Goal: Information Seeking & Learning: Learn about a topic

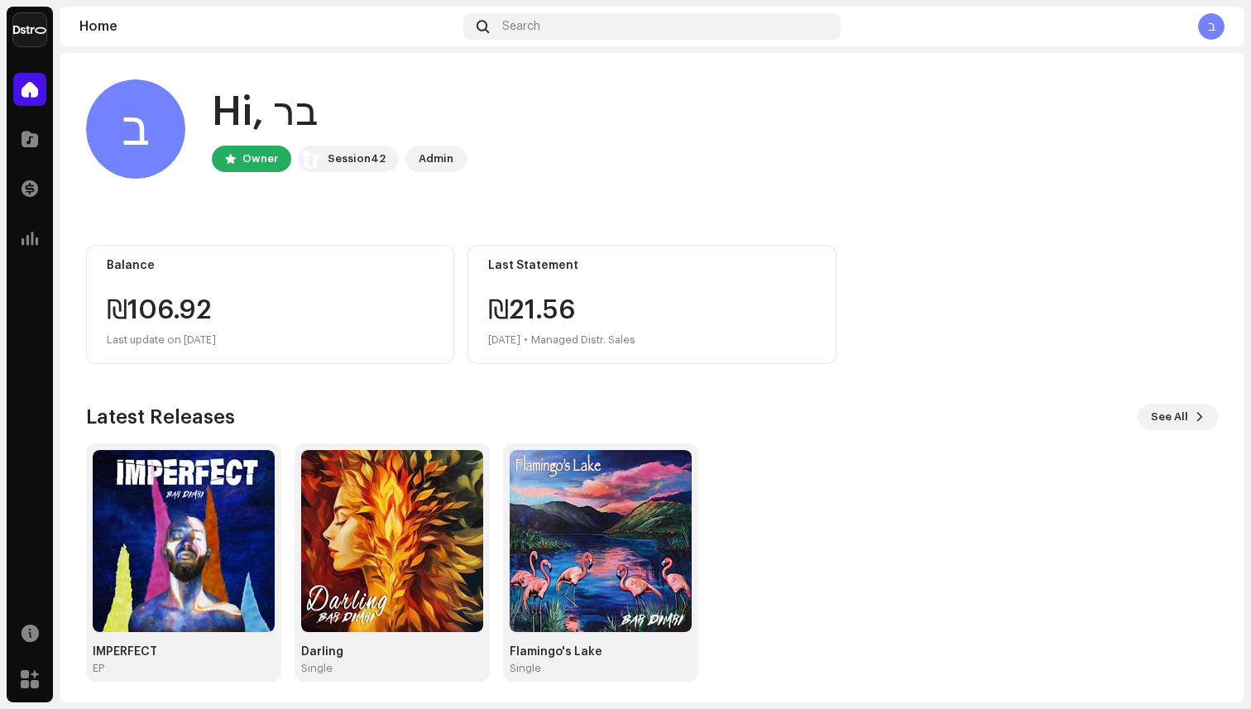
scroll to position [6, 0]
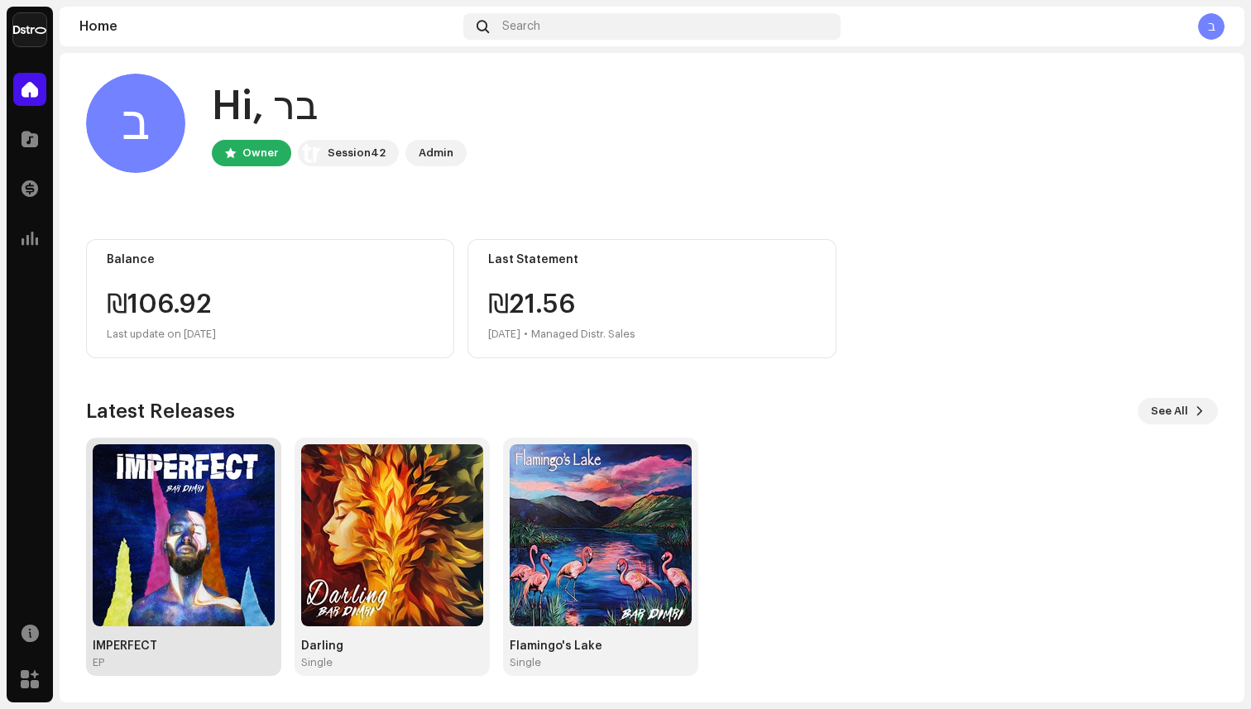
click at [197, 521] on img at bounding box center [184, 535] width 182 height 182
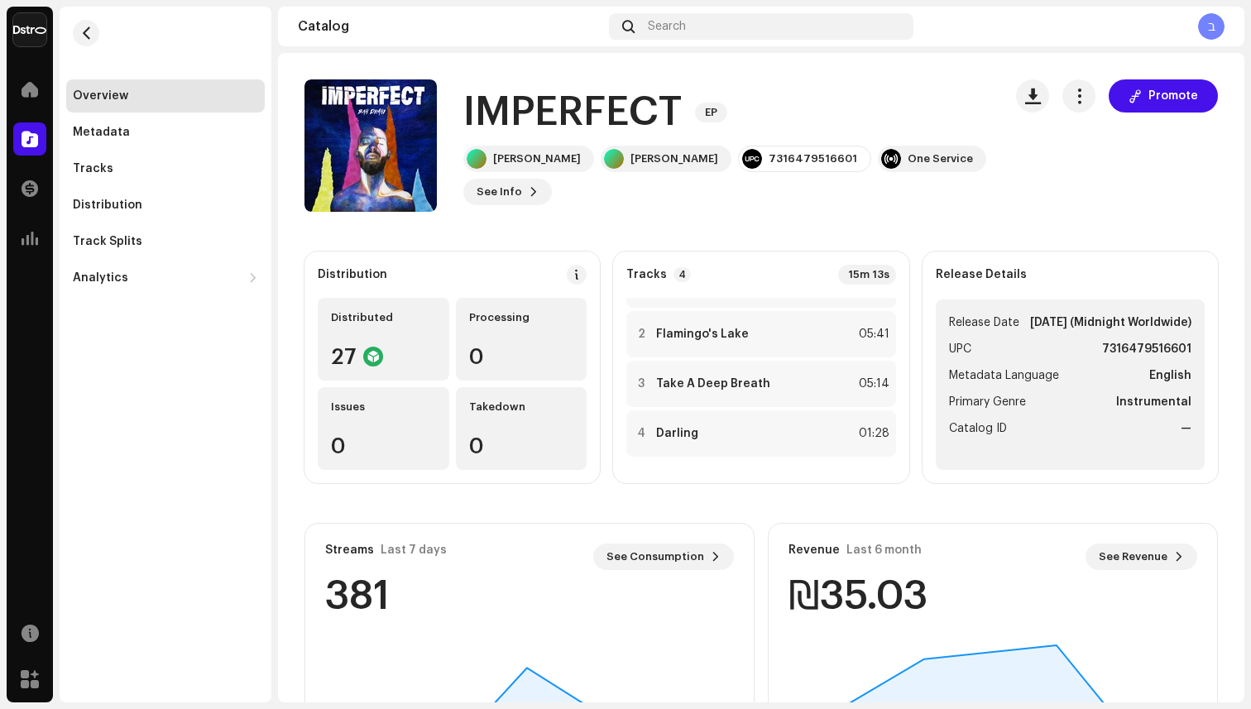
scroll to position [178, 0]
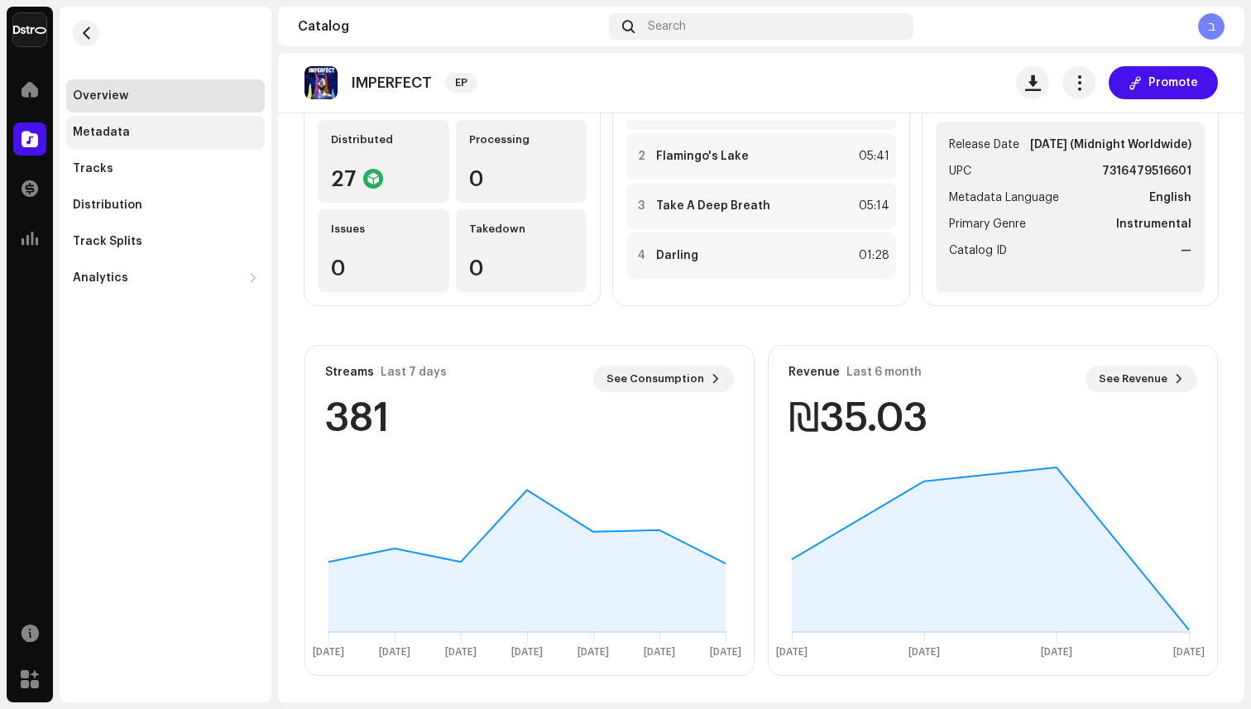
click at [104, 134] on div "Metadata" at bounding box center [101, 132] width 57 height 13
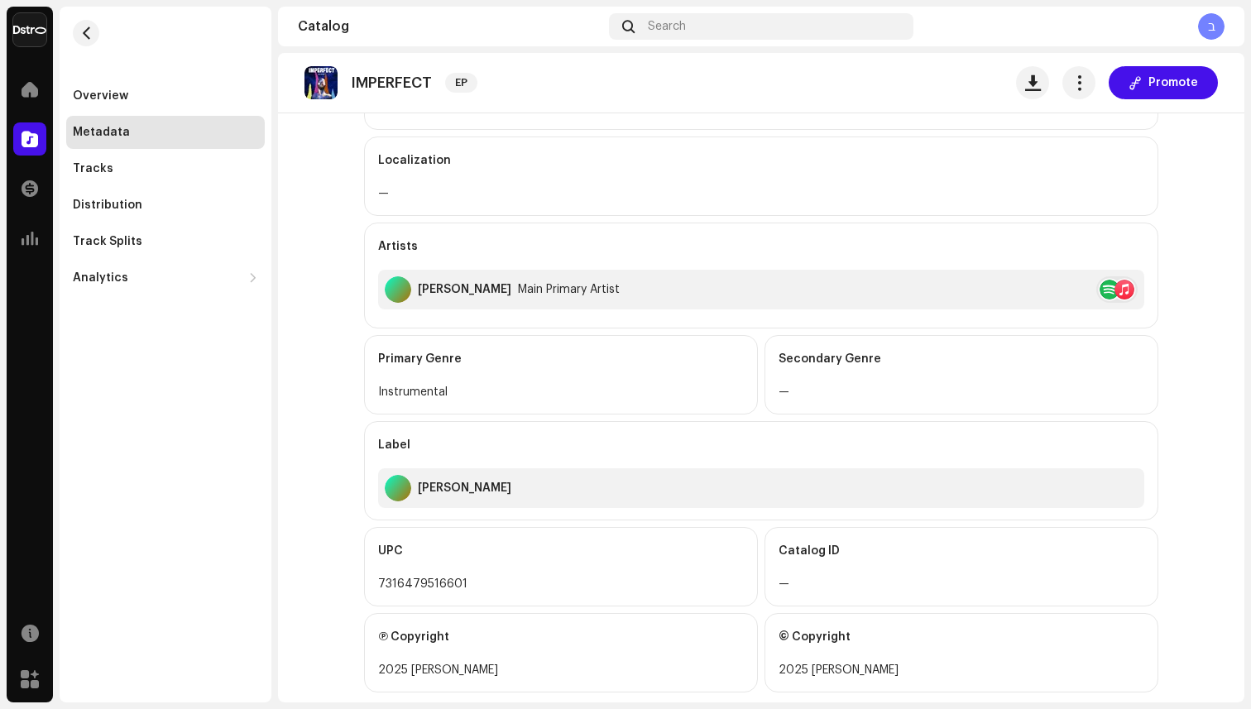
scroll to position [364, 0]
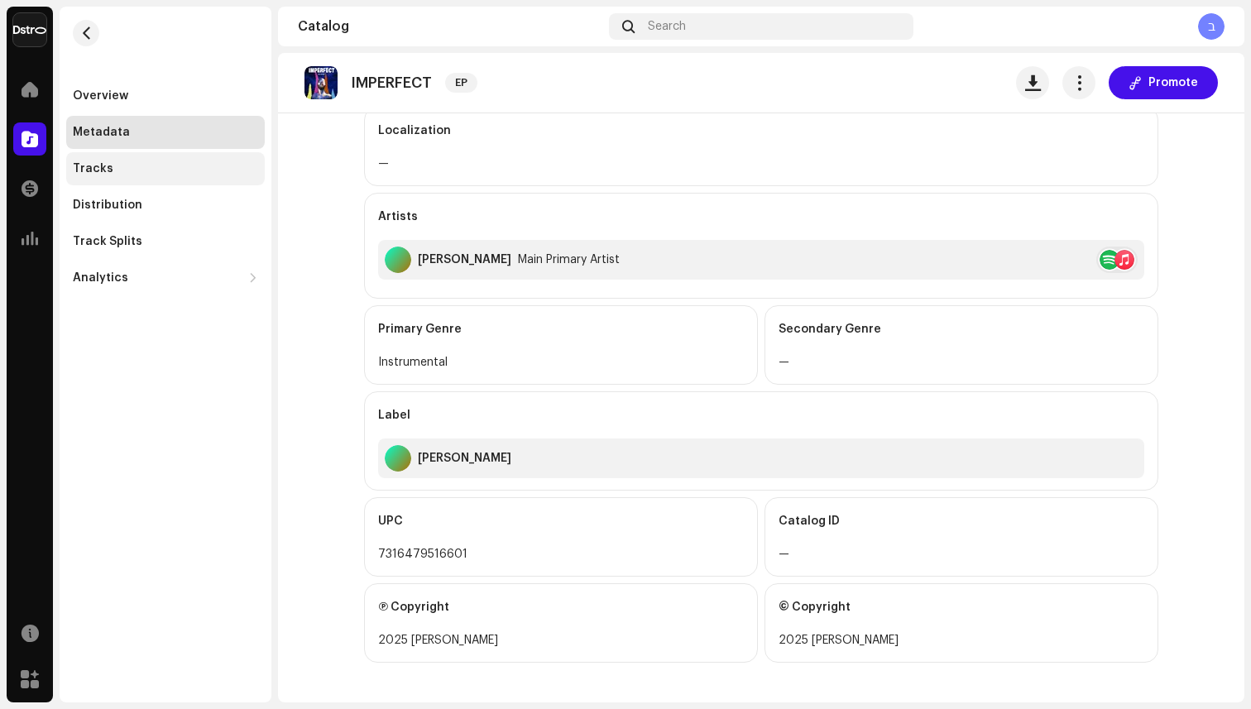
click at [108, 156] on div "Tracks" at bounding box center [165, 168] width 199 height 33
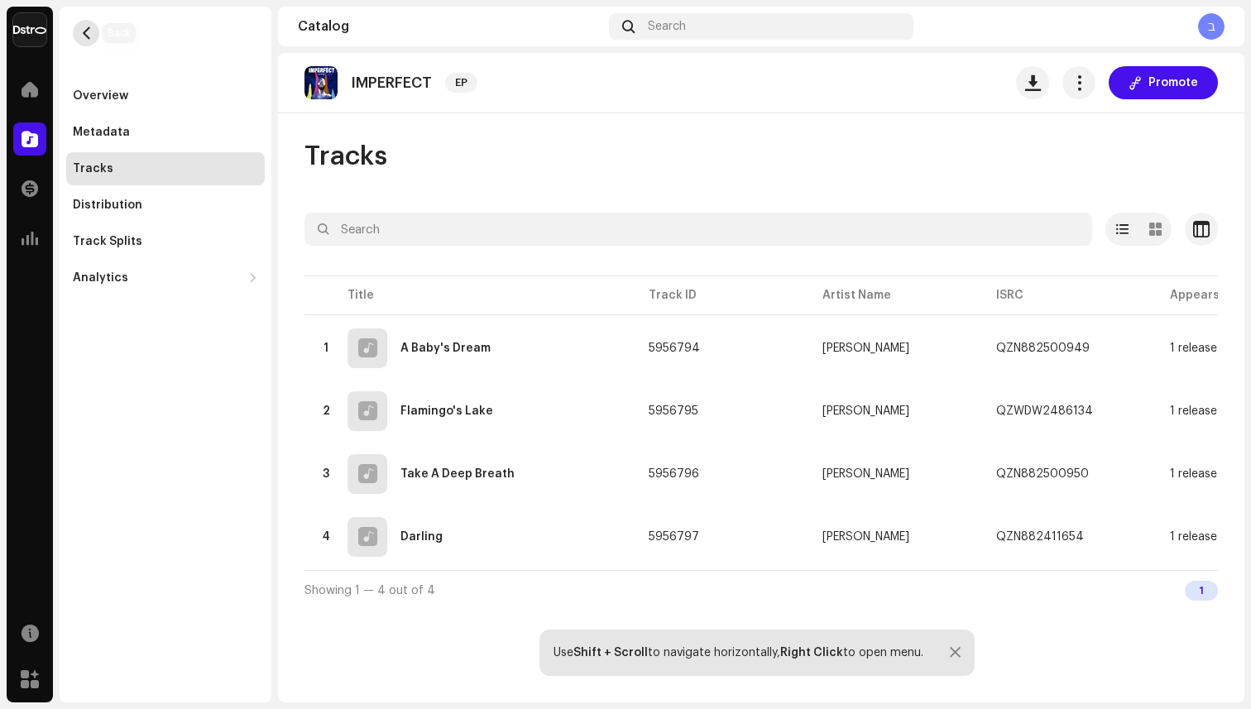
click at [89, 38] on span "button" at bounding box center [86, 32] width 12 height 13
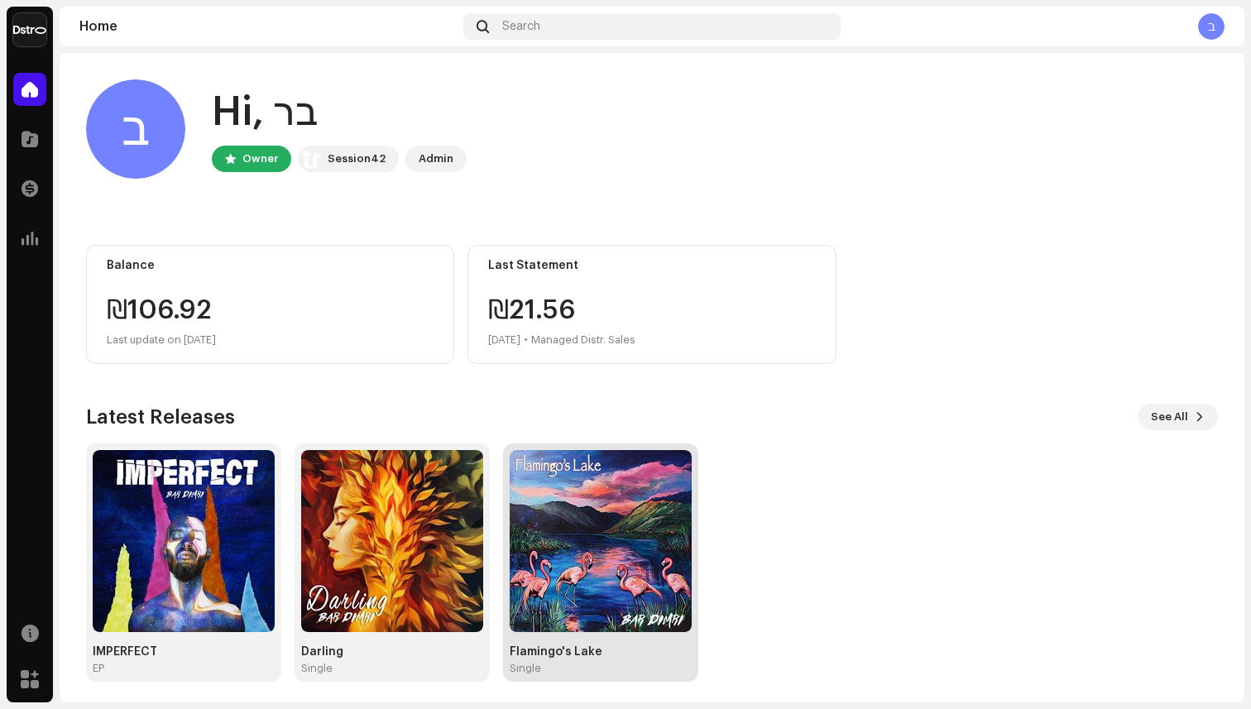
click at [587, 509] on img at bounding box center [601, 541] width 182 height 182
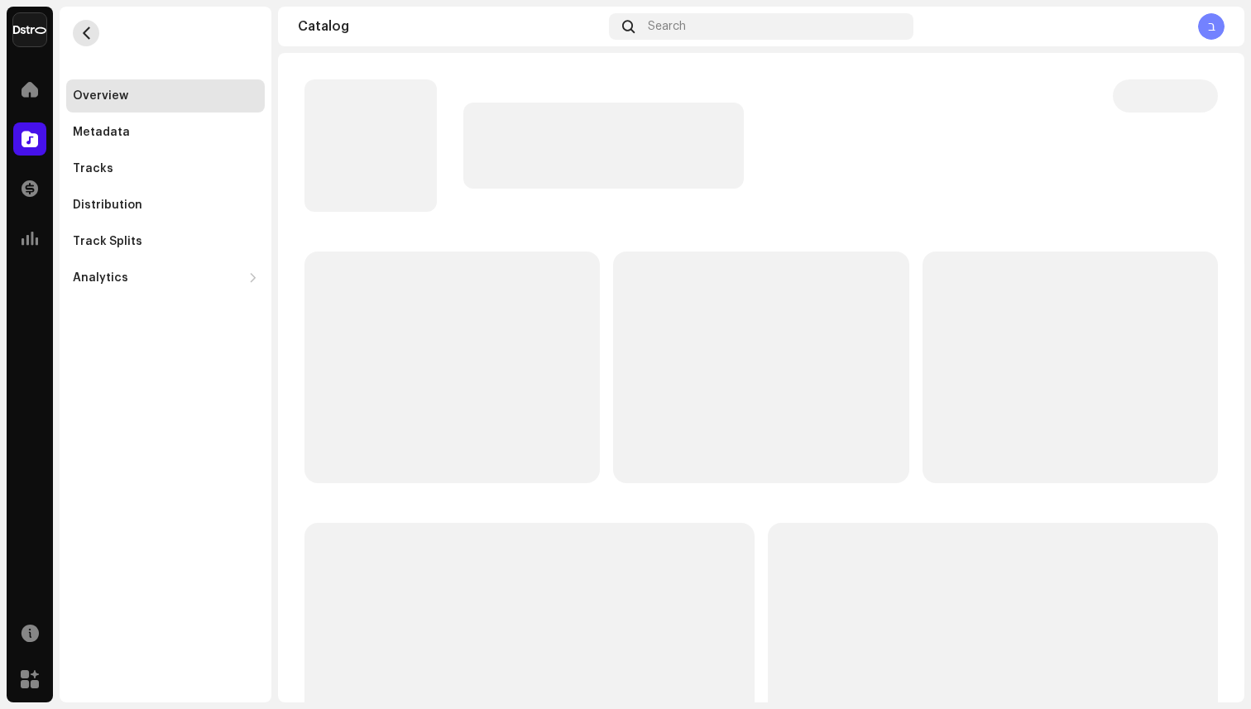
click at [82, 29] on span "button" at bounding box center [86, 32] width 12 height 13
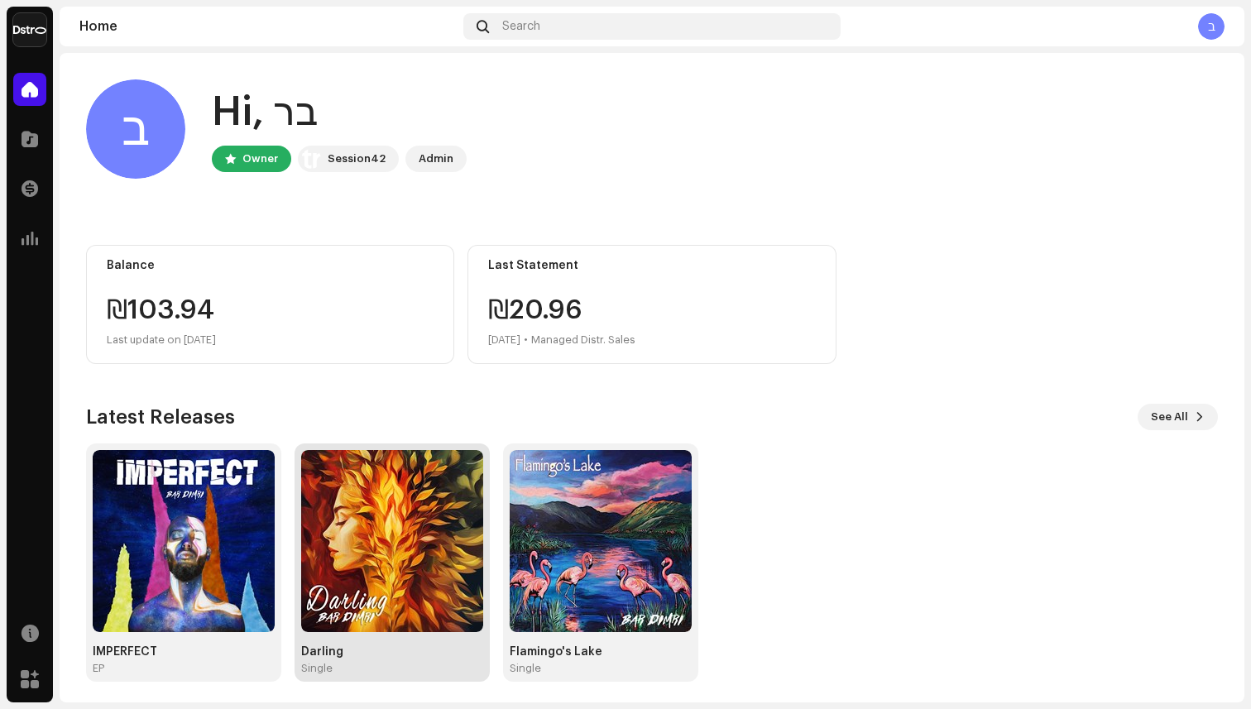
click at [424, 522] on img at bounding box center [392, 541] width 182 height 182
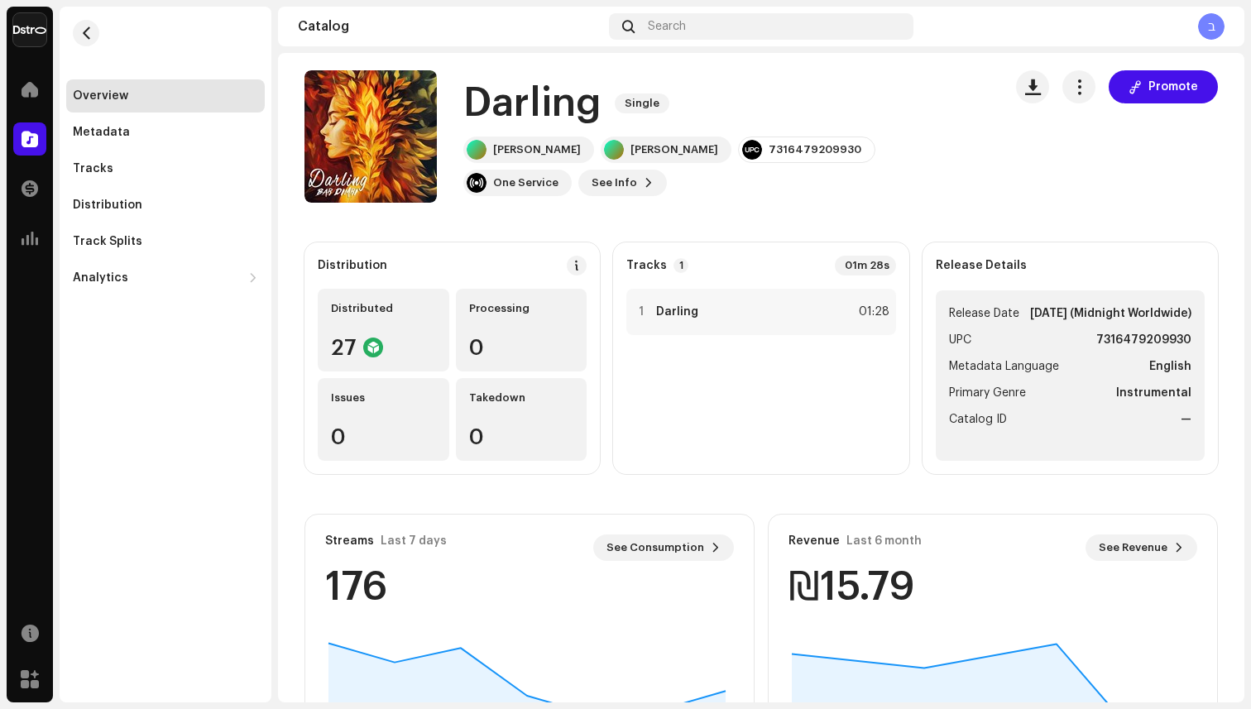
scroll to position [7, 0]
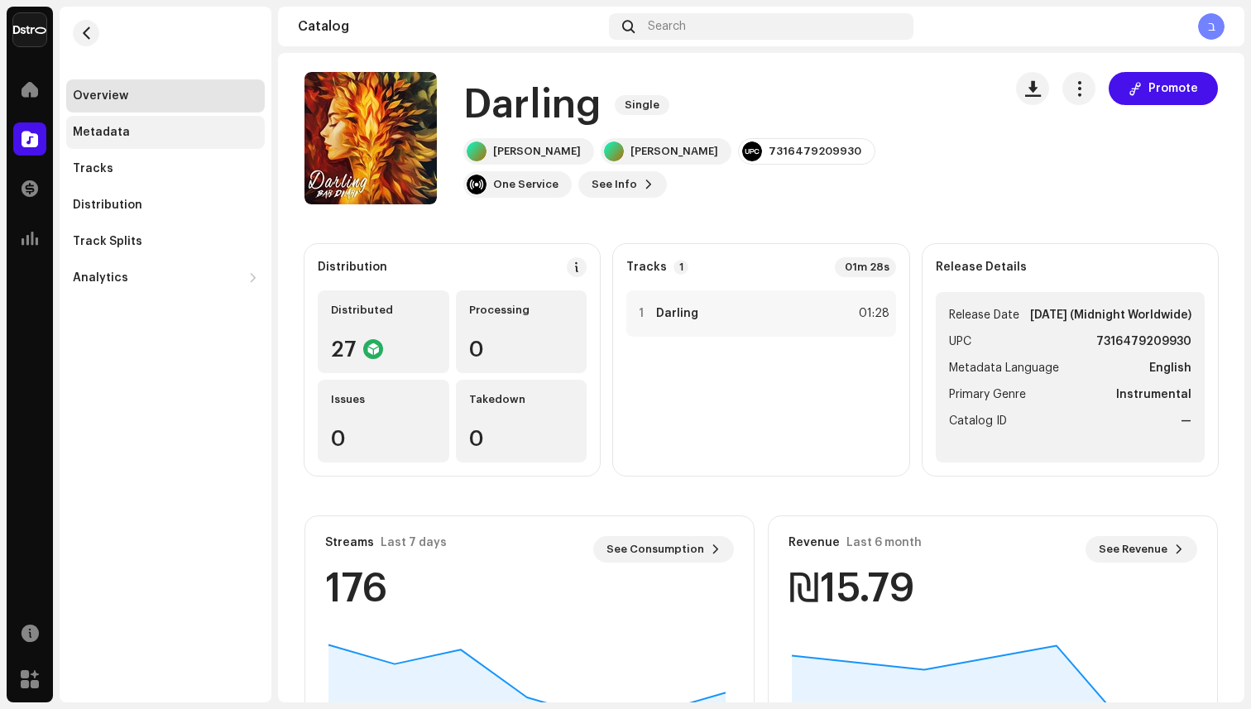
click at [121, 127] on div "Metadata" at bounding box center [101, 132] width 57 height 13
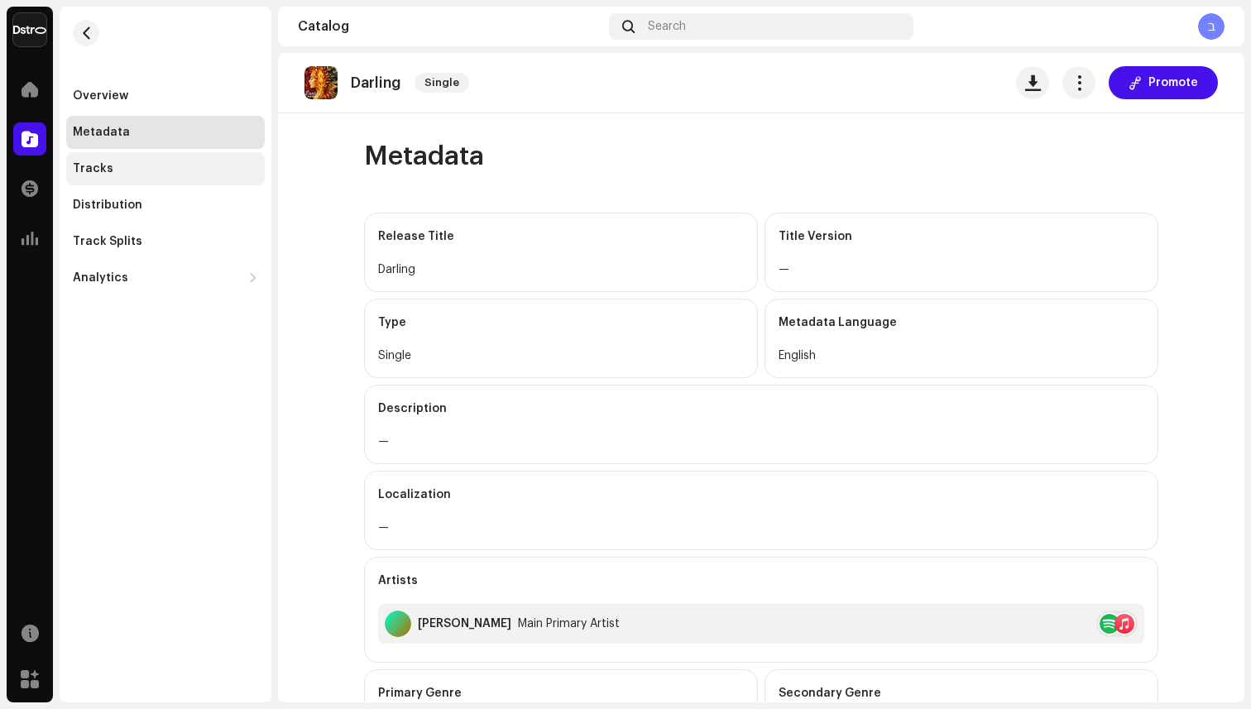
click at [186, 165] on div "Tracks" at bounding box center [165, 168] width 185 height 13
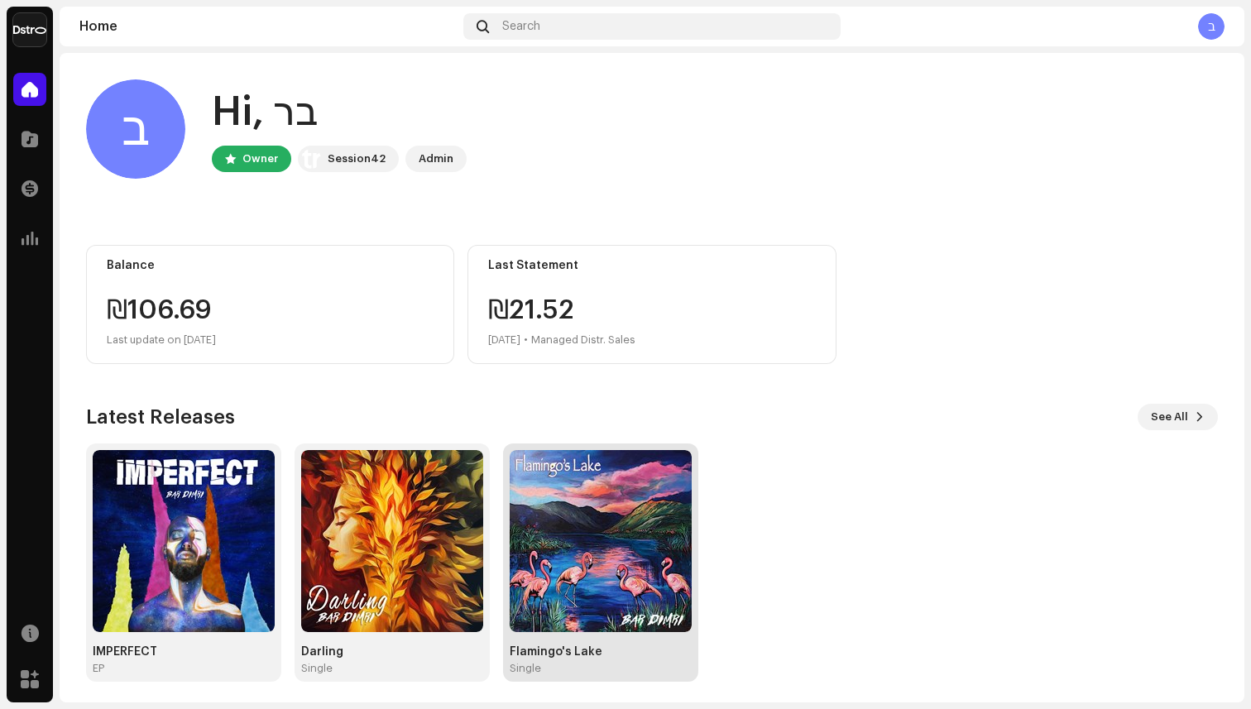
click at [559, 527] on img at bounding box center [601, 541] width 182 height 182
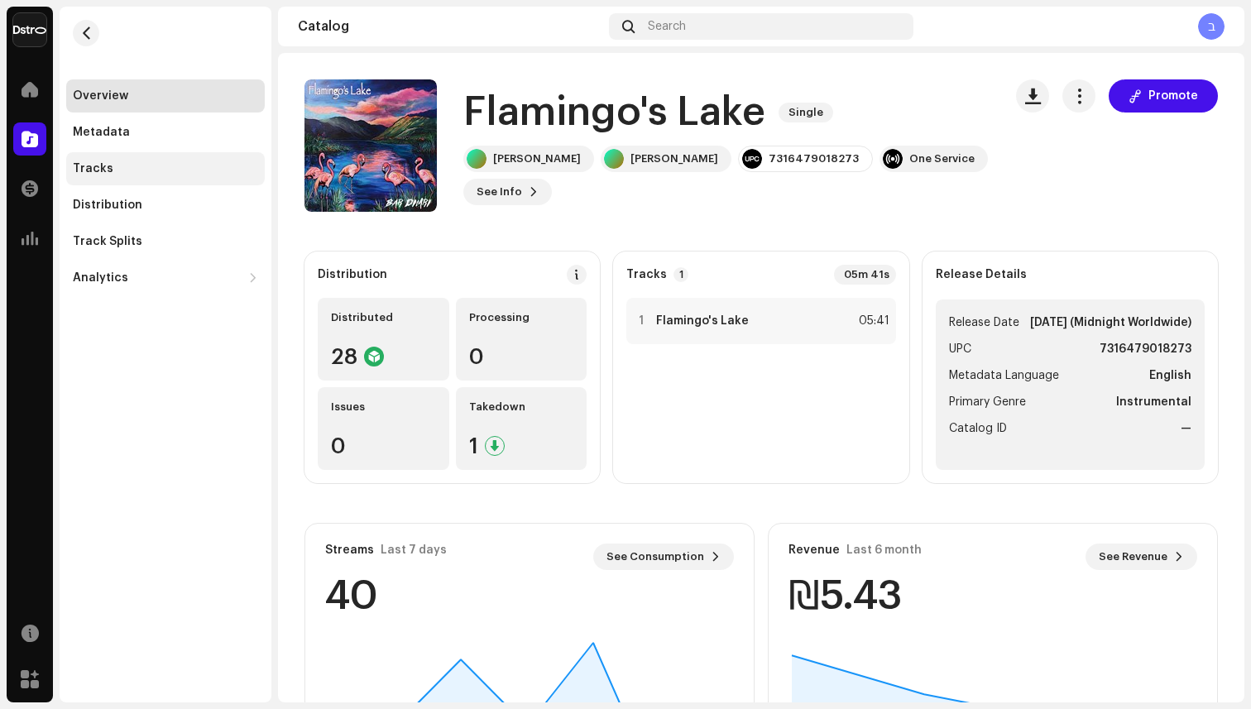
click at [149, 154] on div "Tracks" at bounding box center [165, 168] width 199 height 33
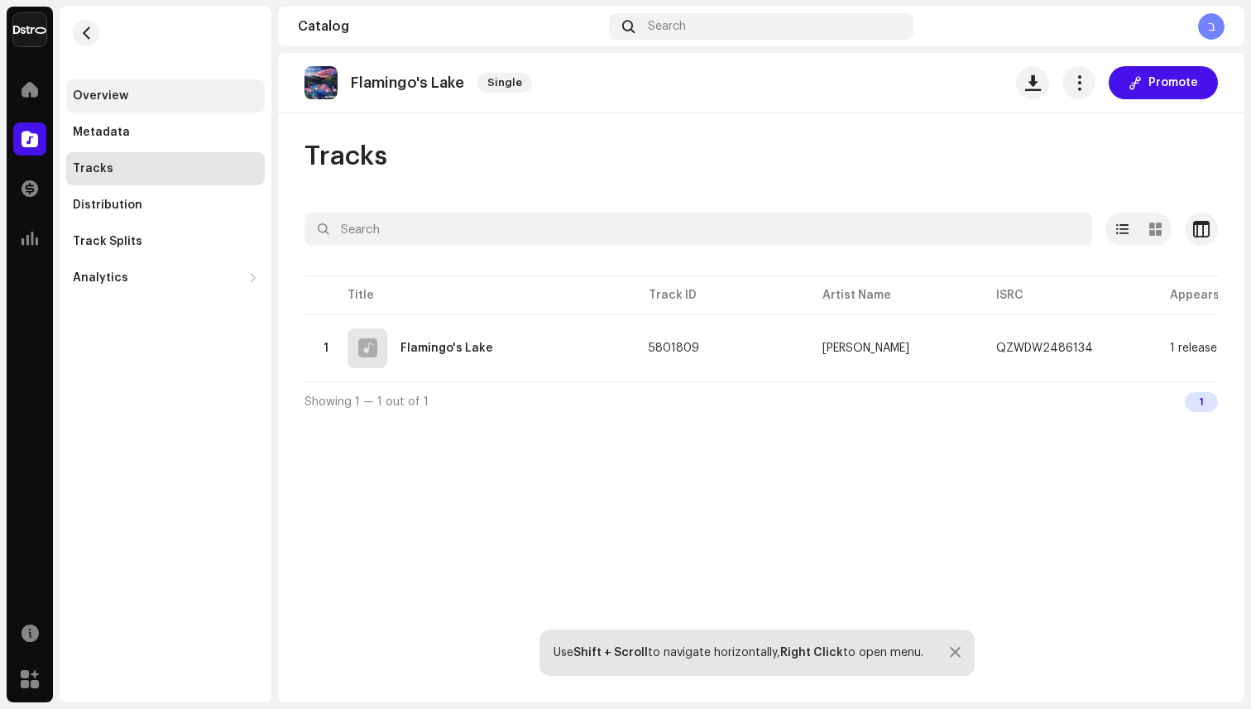
click at [126, 95] on div "Overview" at bounding box center [165, 95] width 185 height 13
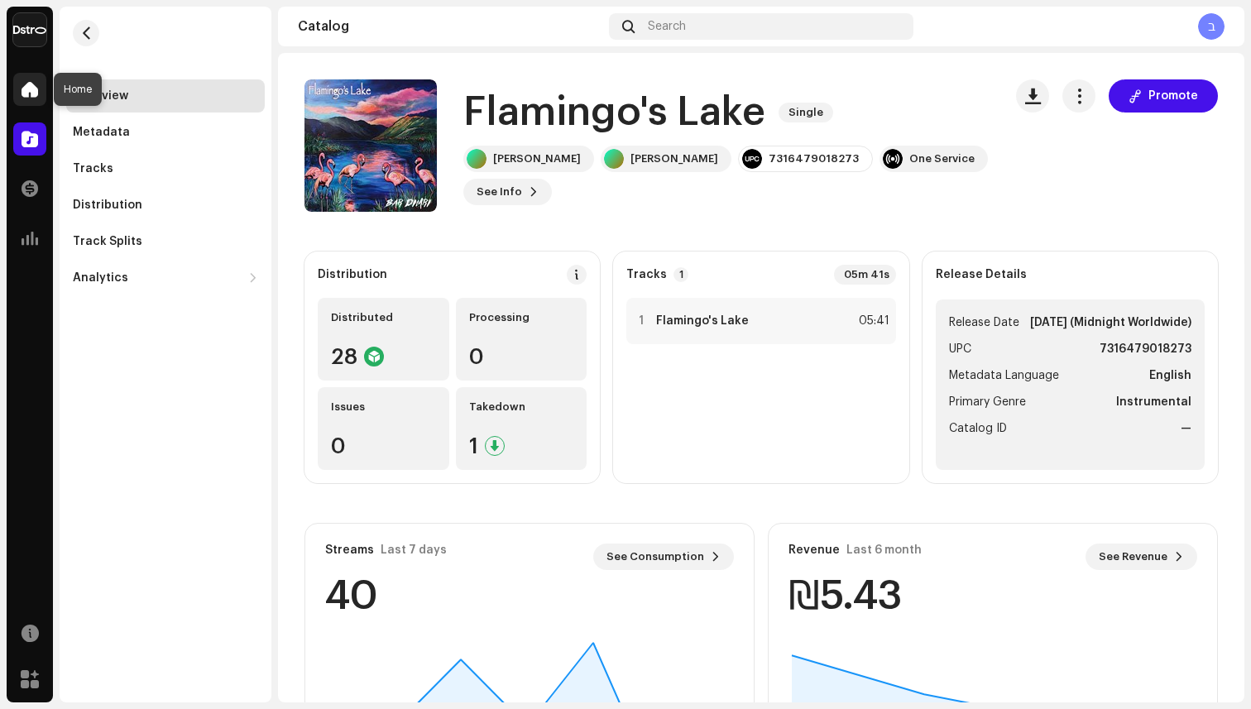
click at [31, 83] on span at bounding box center [30, 89] width 17 height 13
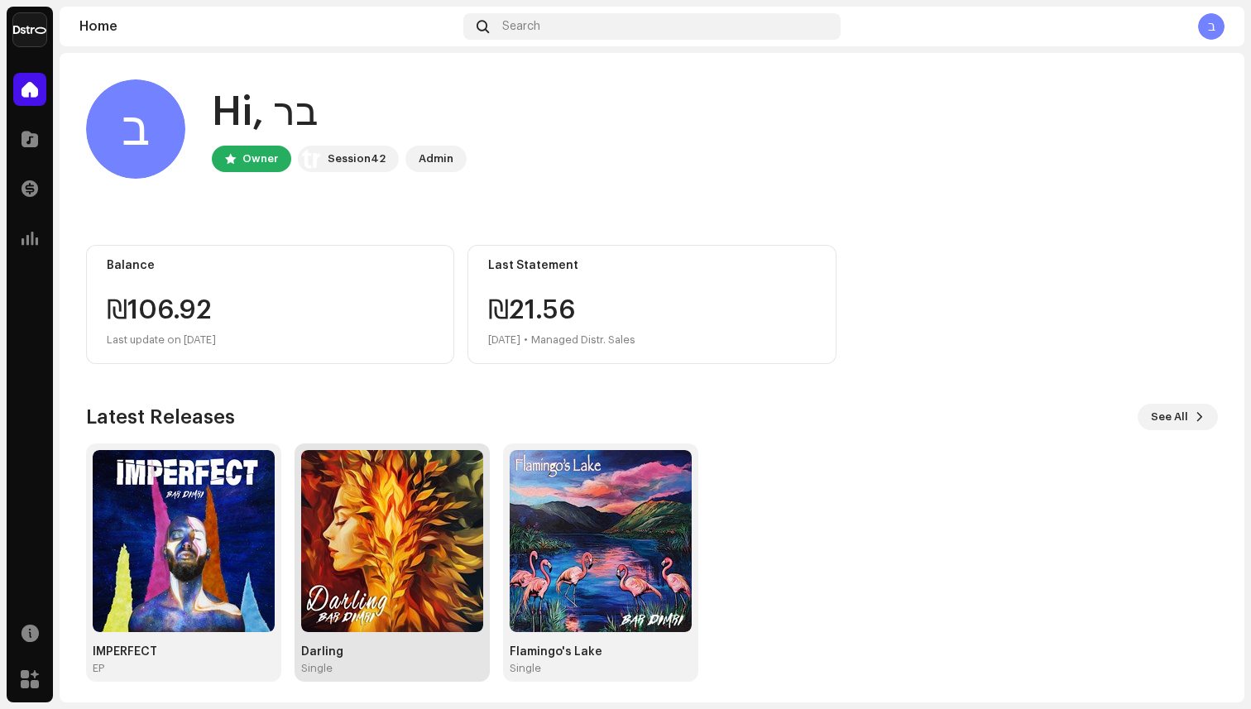
click at [386, 472] on img at bounding box center [392, 541] width 182 height 182
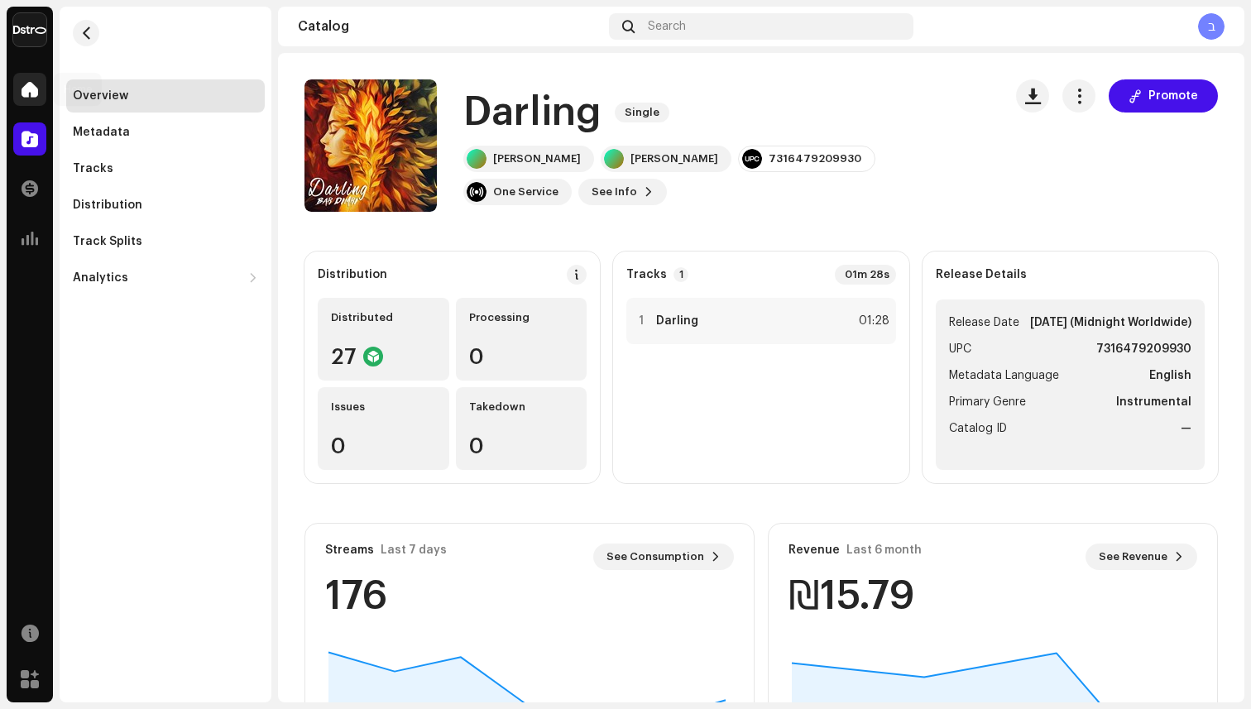
click at [40, 82] on div at bounding box center [29, 89] width 33 height 33
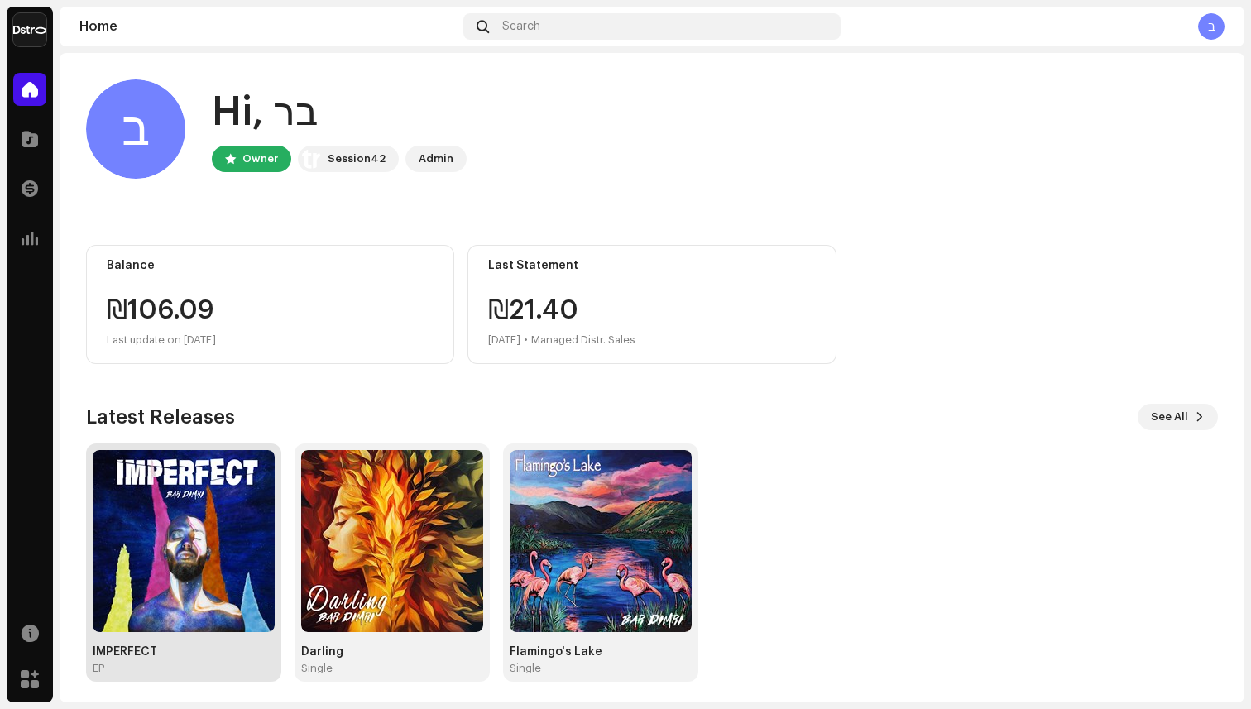
click at [189, 482] on img at bounding box center [184, 541] width 182 height 182
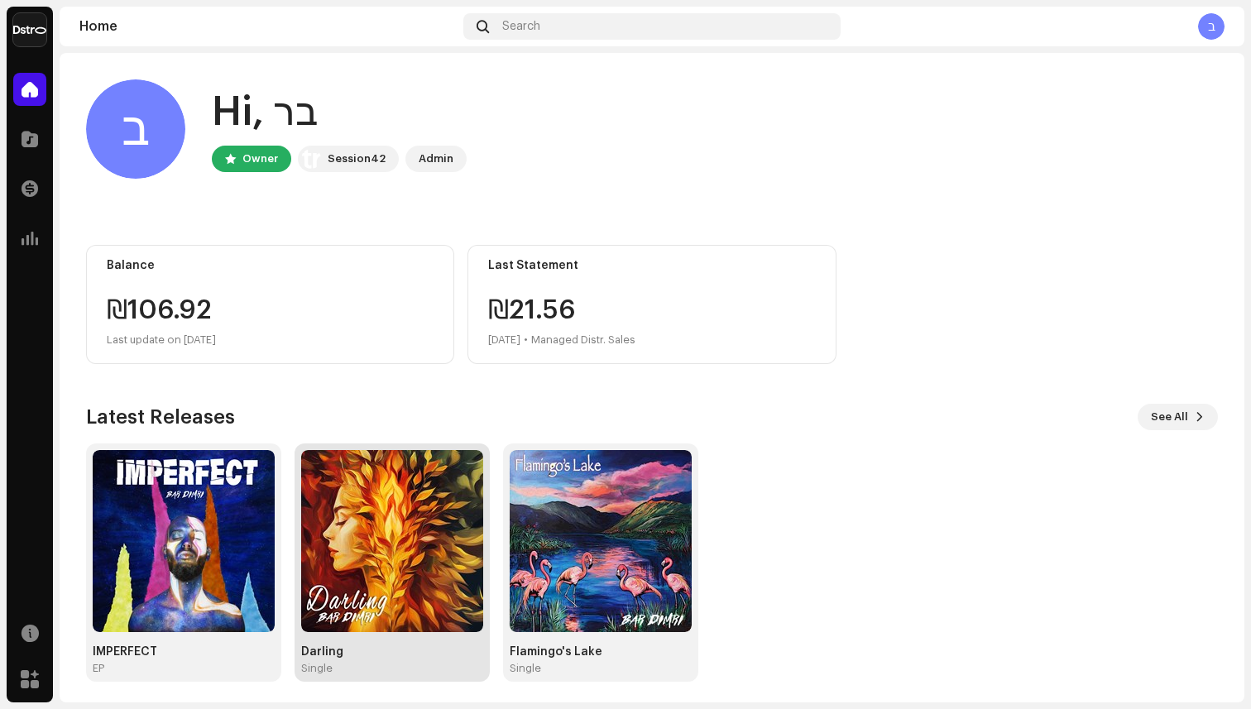
click at [393, 482] on img at bounding box center [392, 541] width 182 height 182
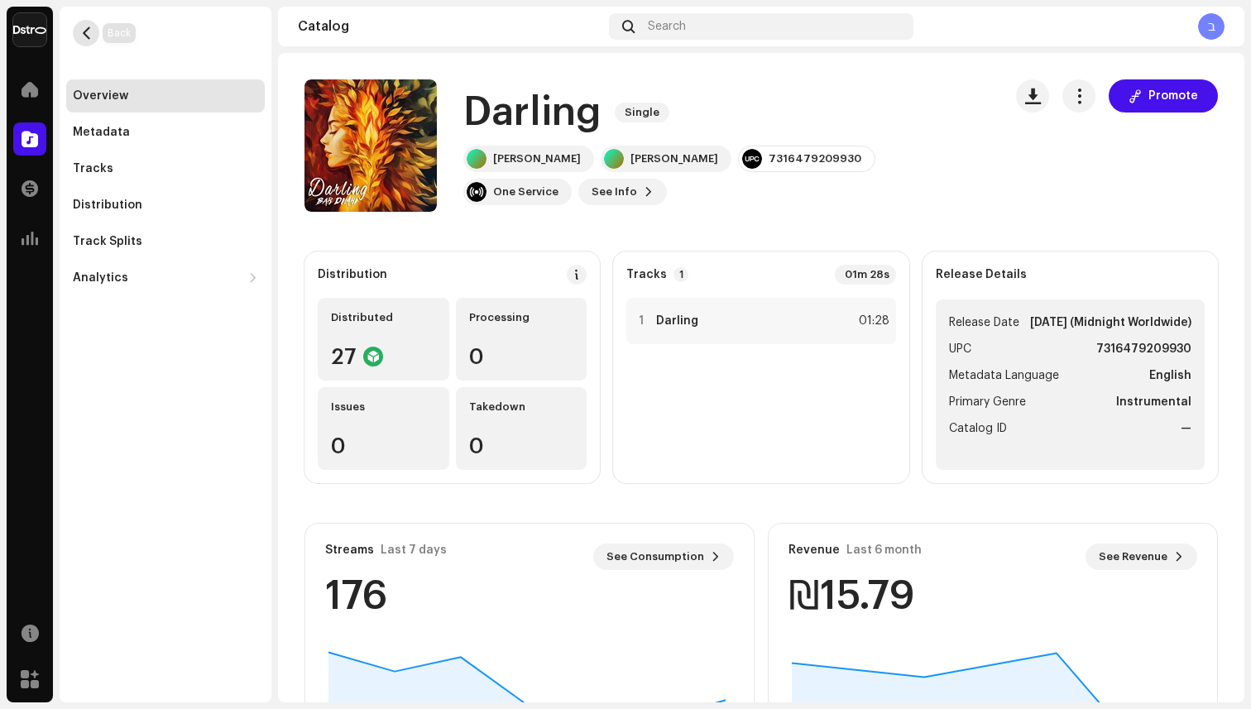
click at [84, 31] on span "button" at bounding box center [86, 32] width 12 height 13
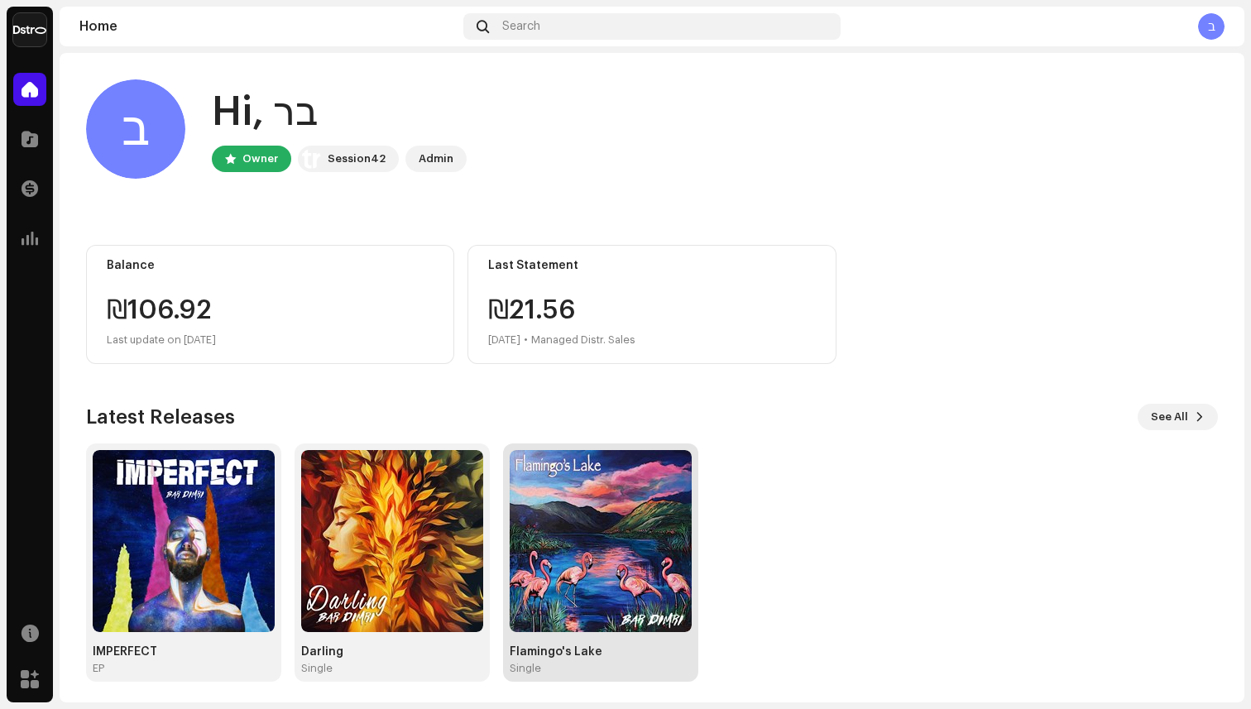
click at [599, 529] on img at bounding box center [601, 541] width 182 height 182
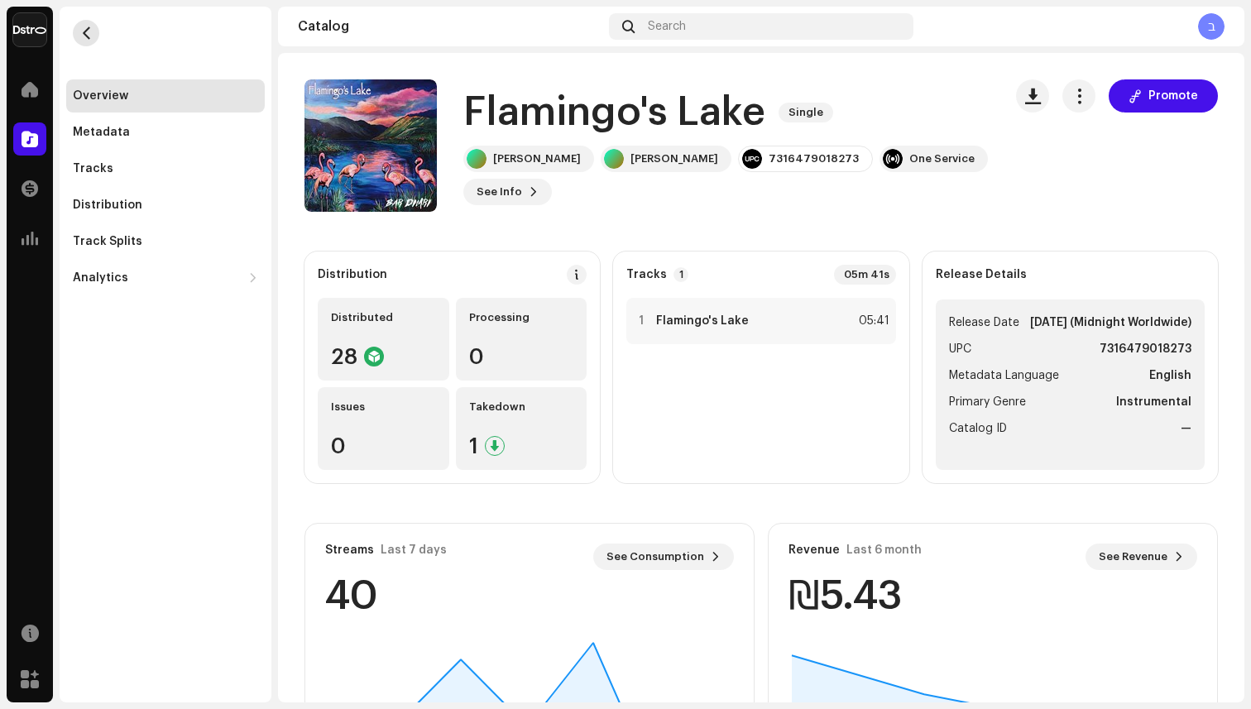
click at [93, 27] on button "button" at bounding box center [86, 33] width 26 height 26
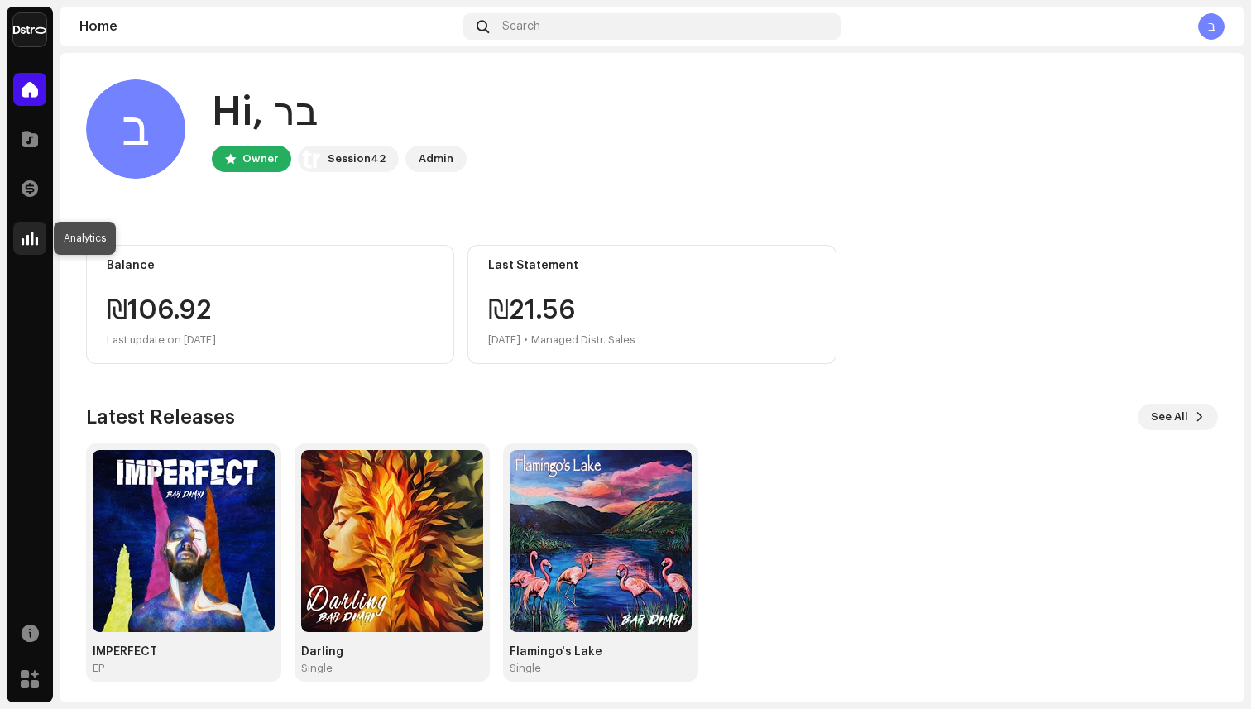
click at [31, 228] on div at bounding box center [29, 238] width 33 height 33
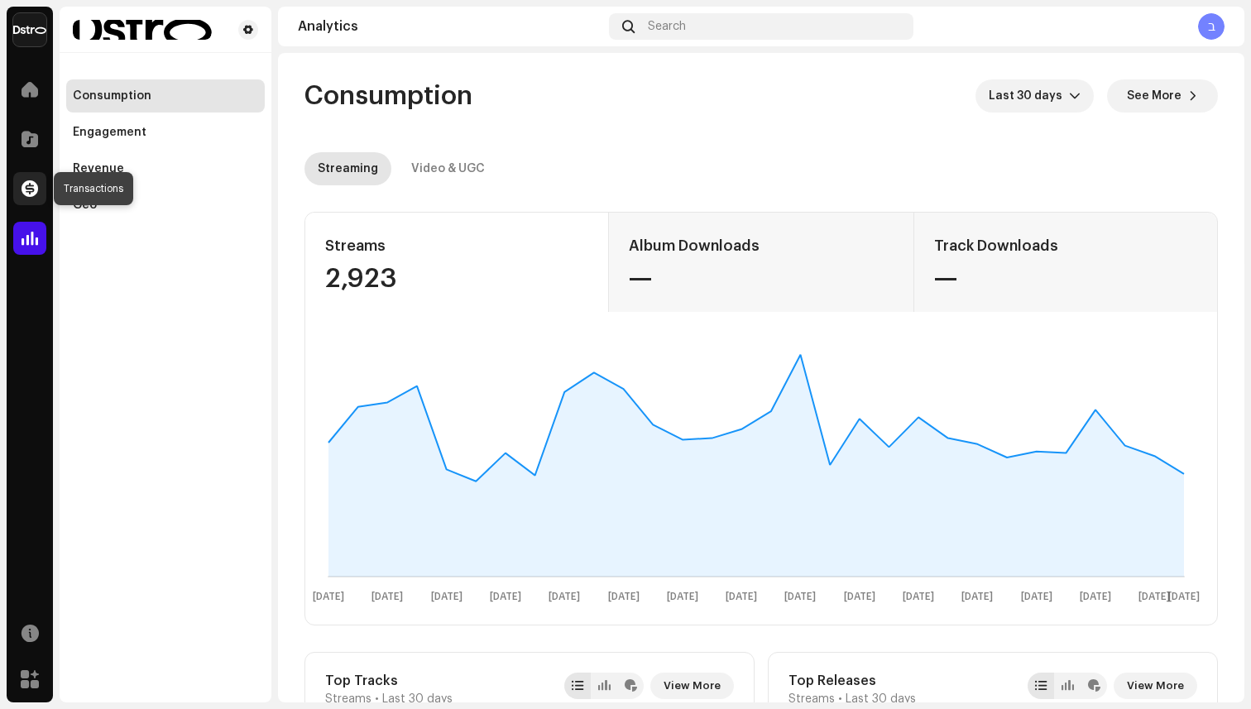
click at [36, 190] on span at bounding box center [30, 188] width 17 height 13
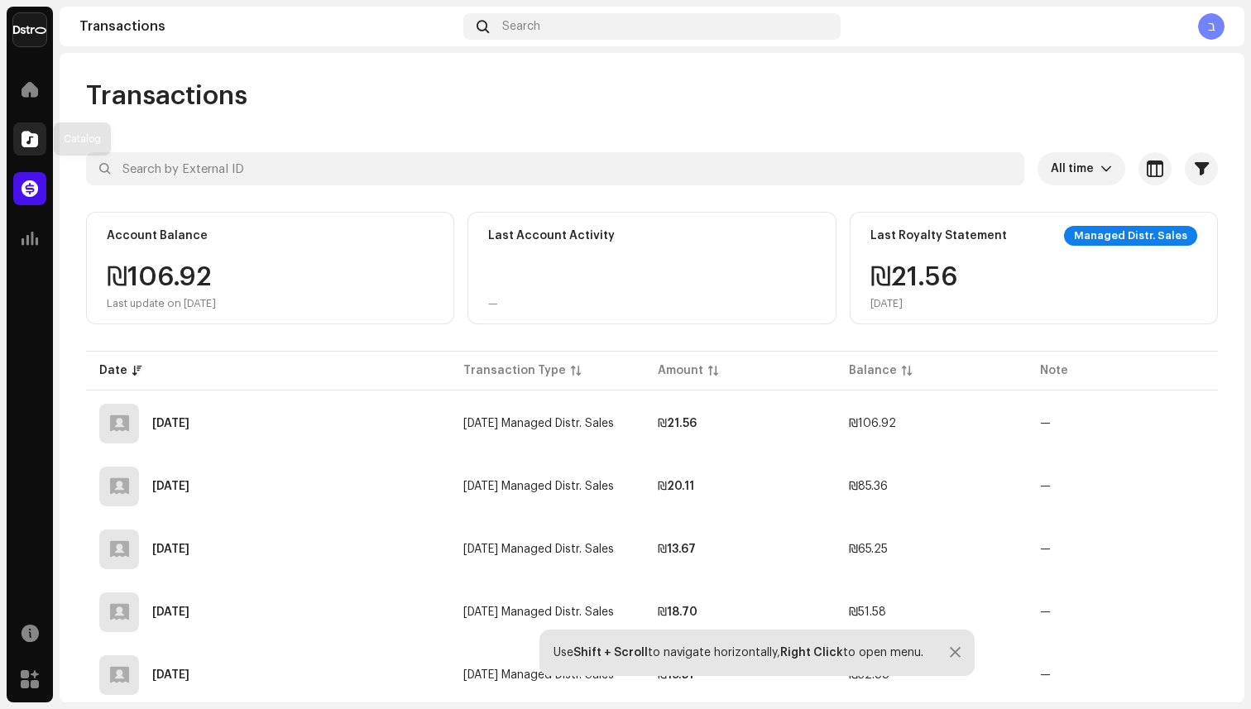
click at [38, 141] on div at bounding box center [29, 138] width 33 height 33
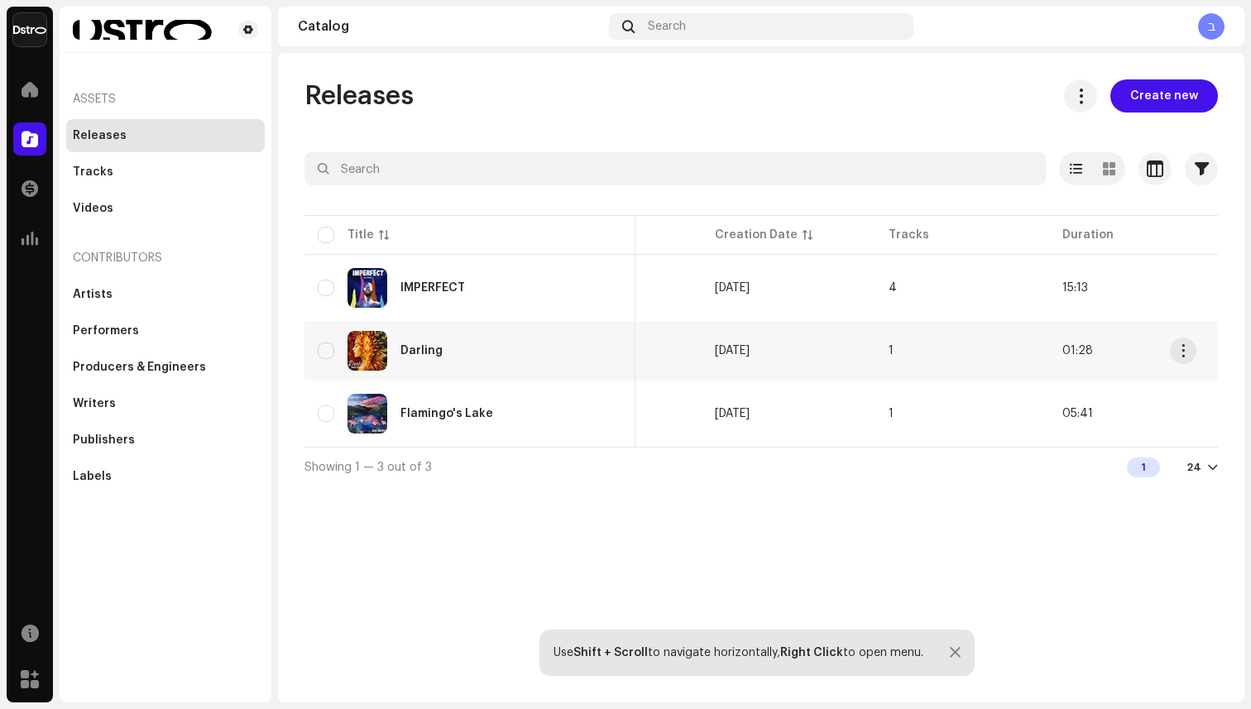
scroll to position [0, 634]
click at [745, 289] on span "[DATE]" at bounding box center [727, 288] width 35 height 12
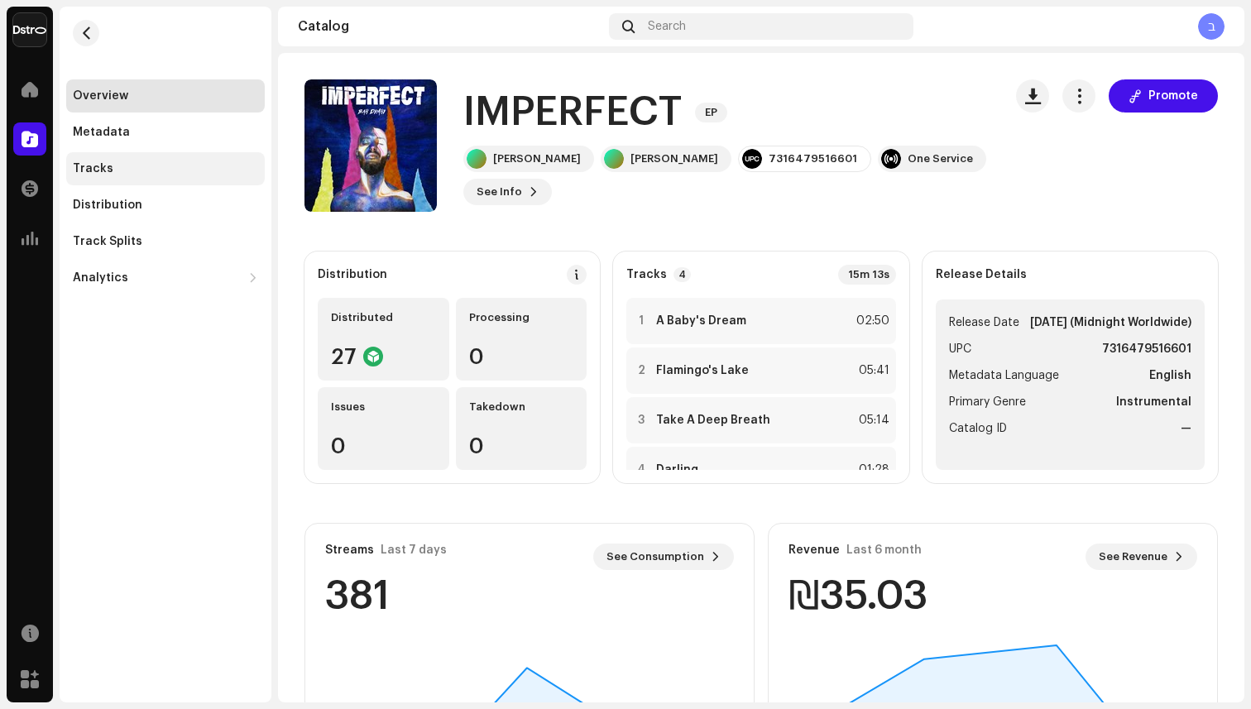
click at [116, 168] on div "Tracks" at bounding box center [165, 168] width 185 height 13
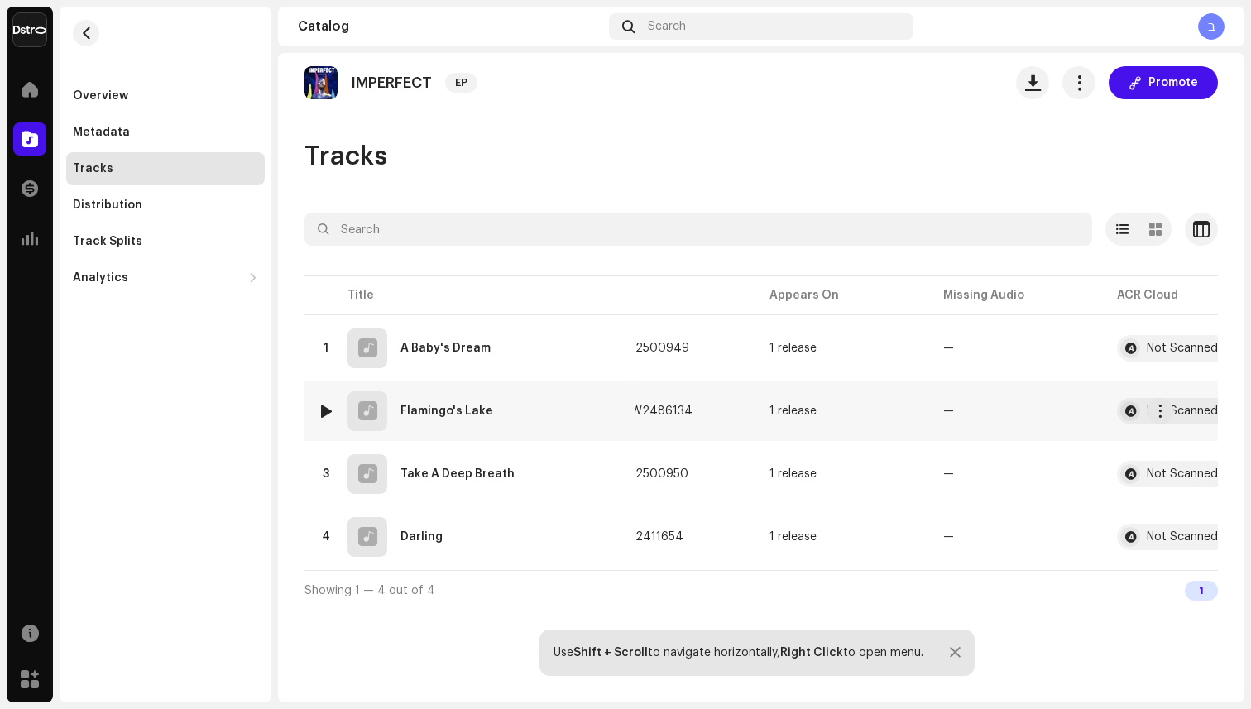
scroll to position [0, 460]
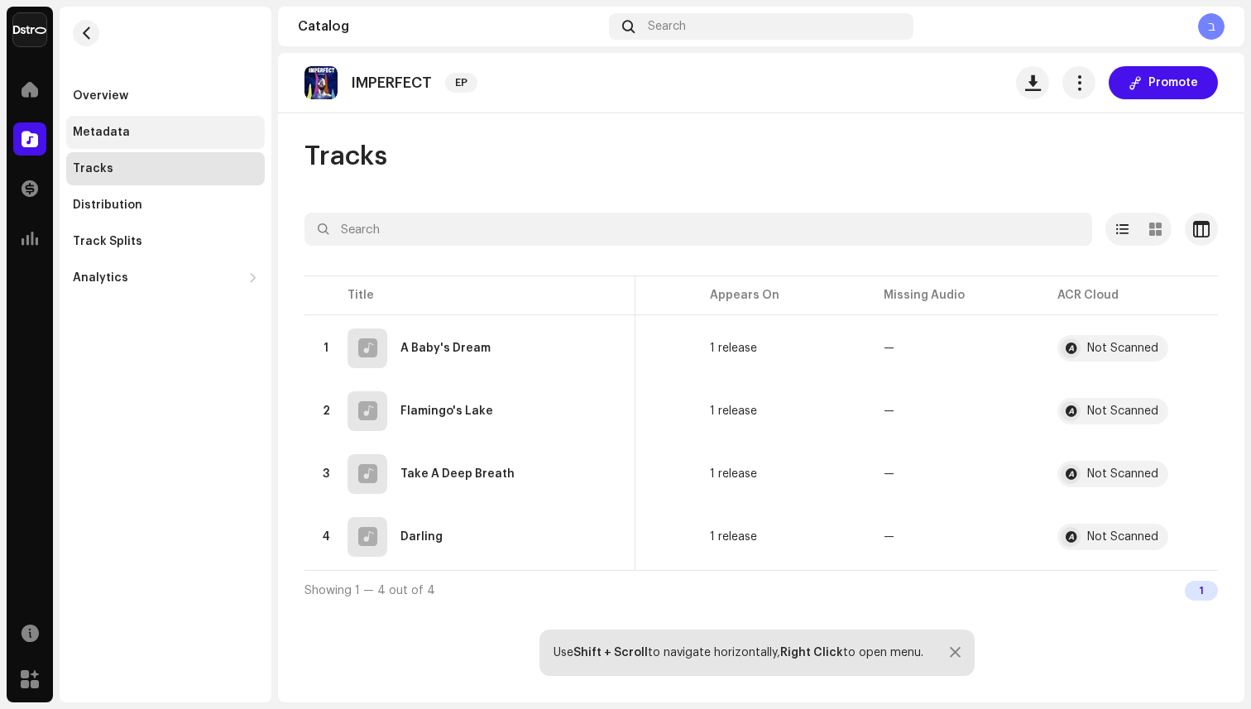
click at [189, 131] on div "Metadata" at bounding box center [165, 132] width 185 height 13
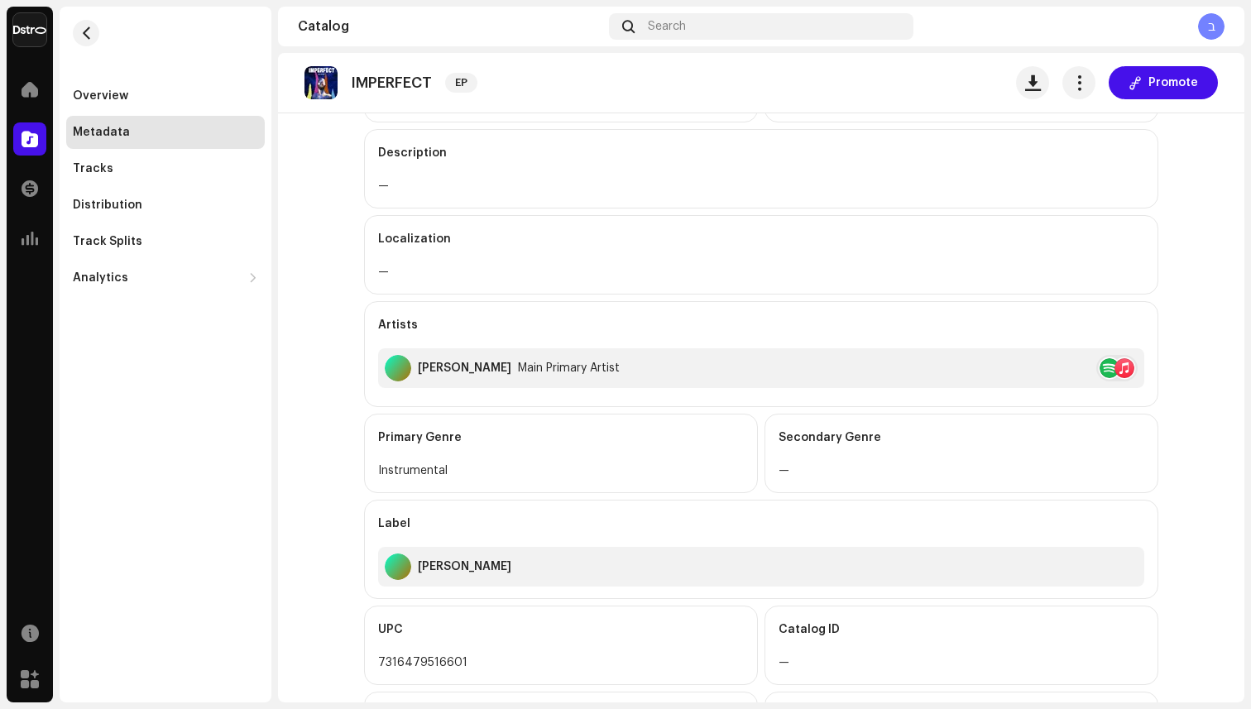
scroll to position [364, 0]
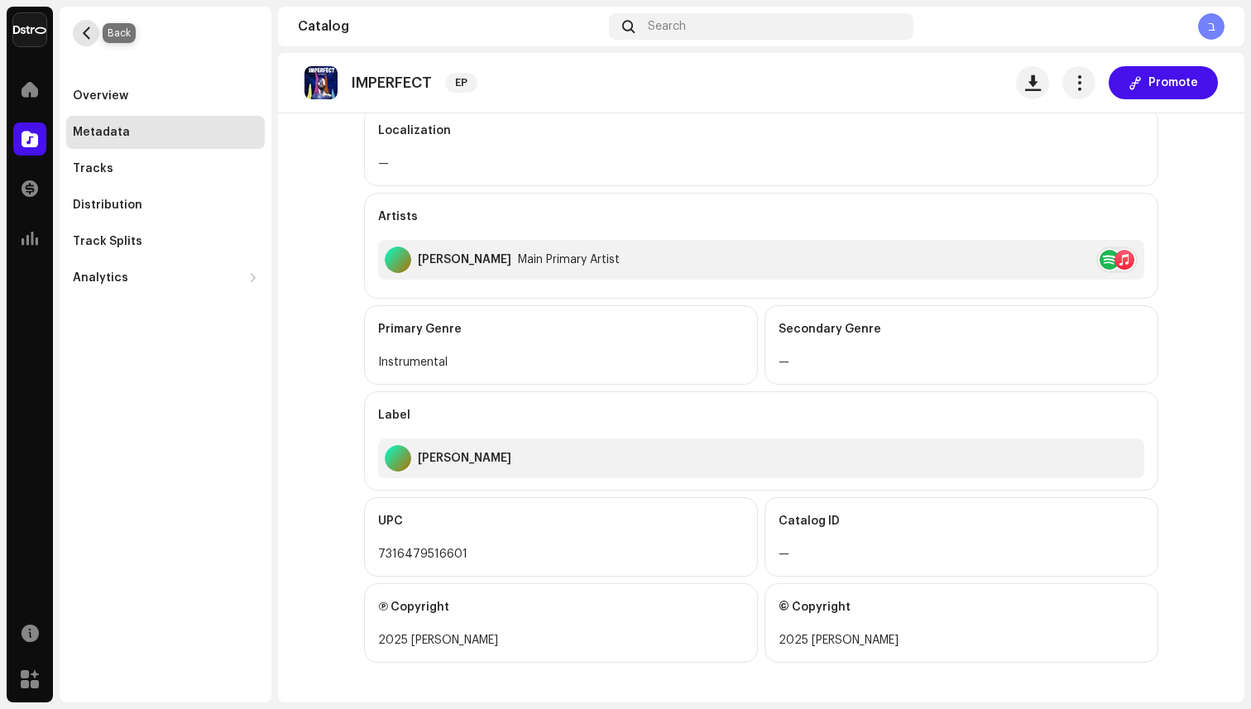
click at [79, 30] on button "button" at bounding box center [86, 33] width 26 height 26
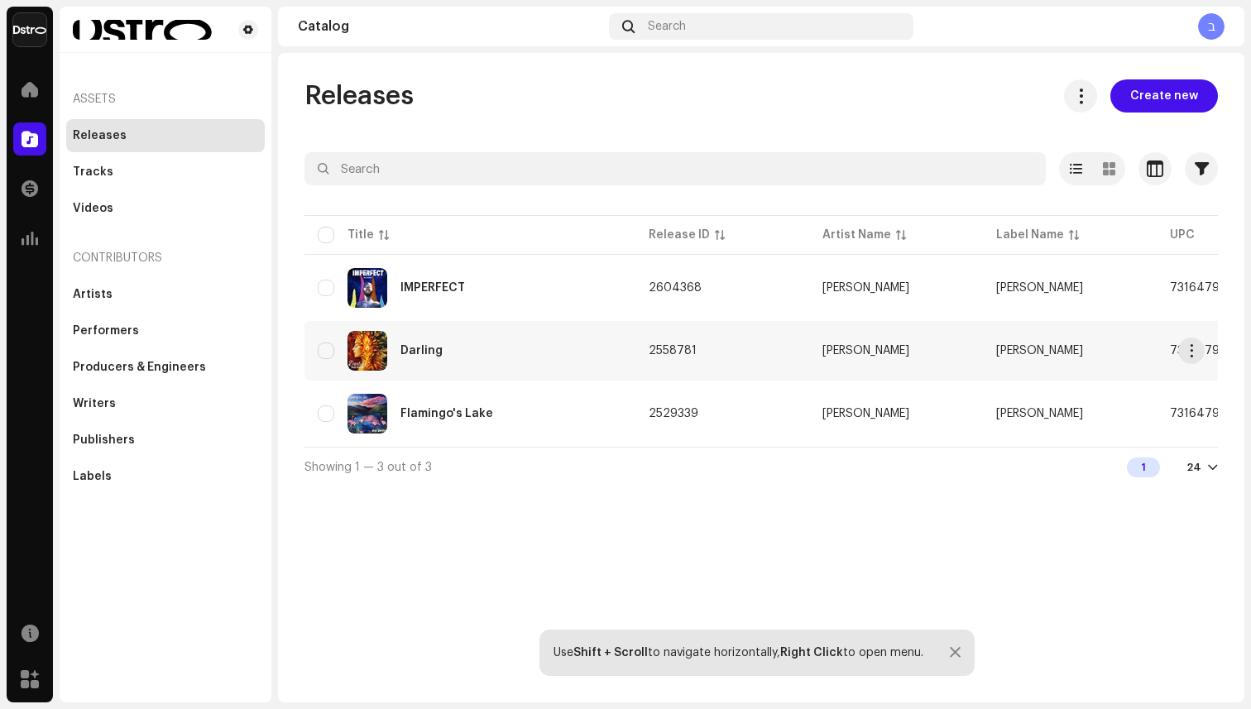
click at [465, 344] on div "Darling" at bounding box center [470, 351] width 304 height 40
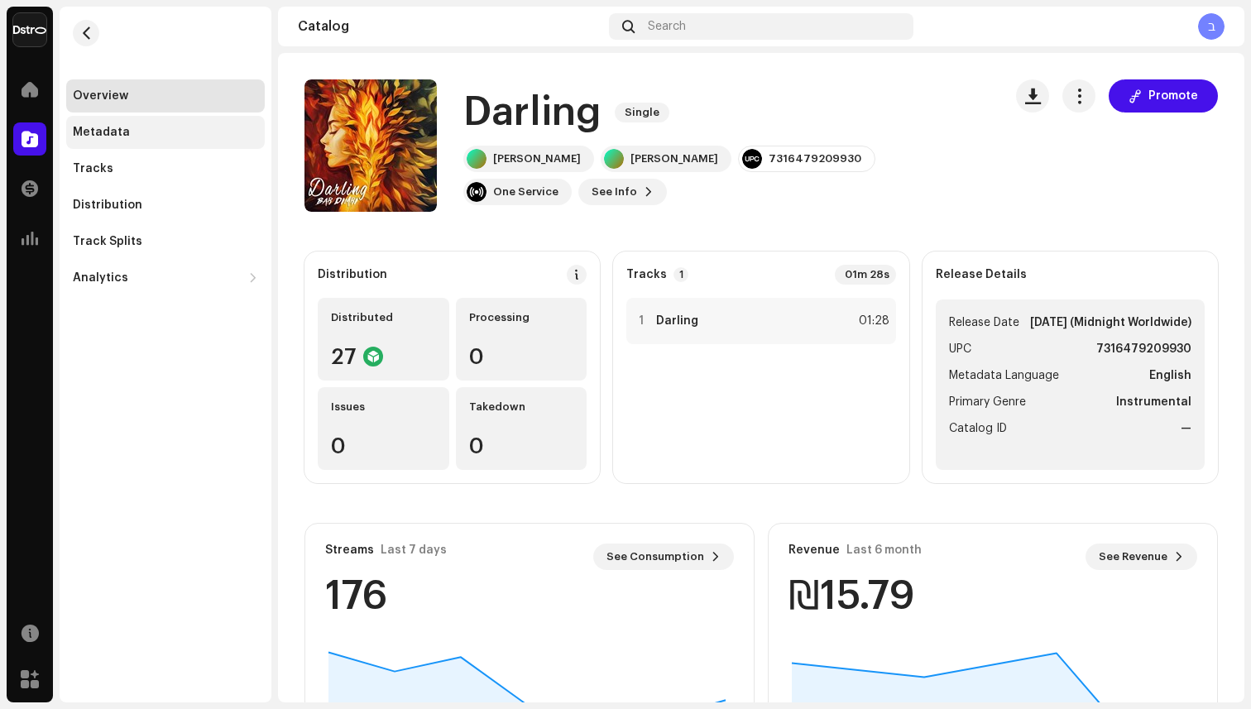
click at [146, 140] on div "Metadata" at bounding box center [165, 132] width 199 height 33
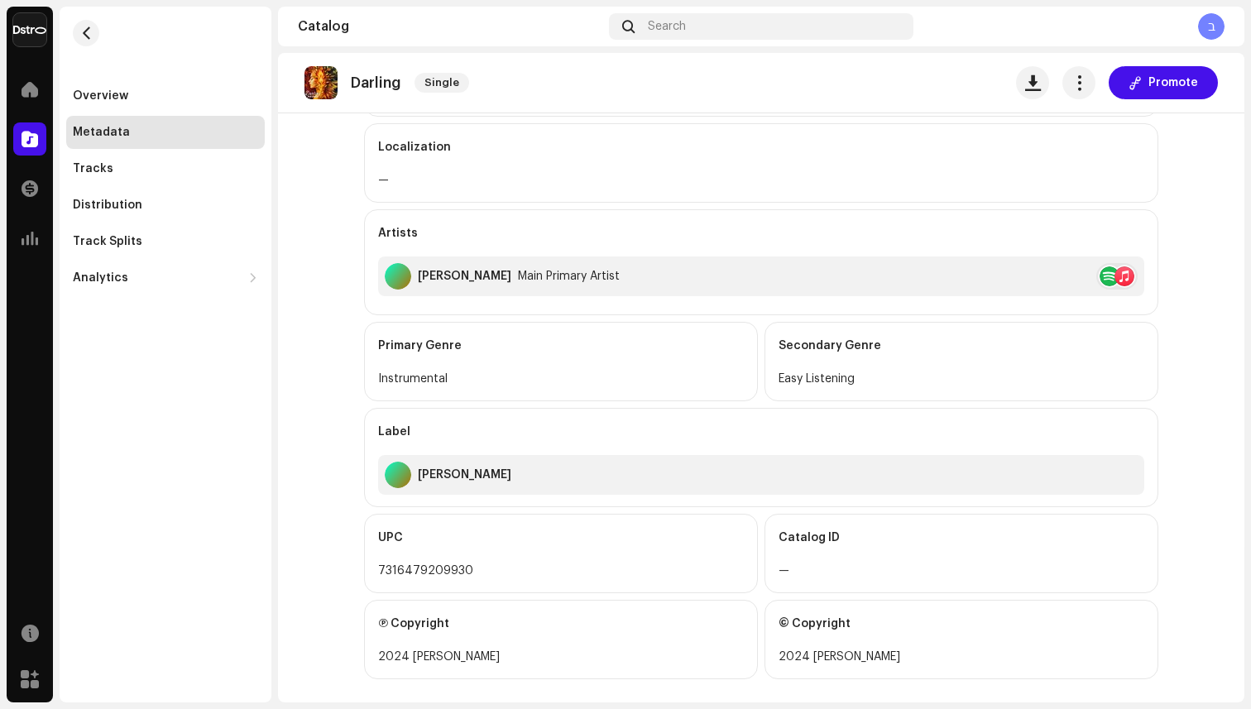
scroll to position [364, 0]
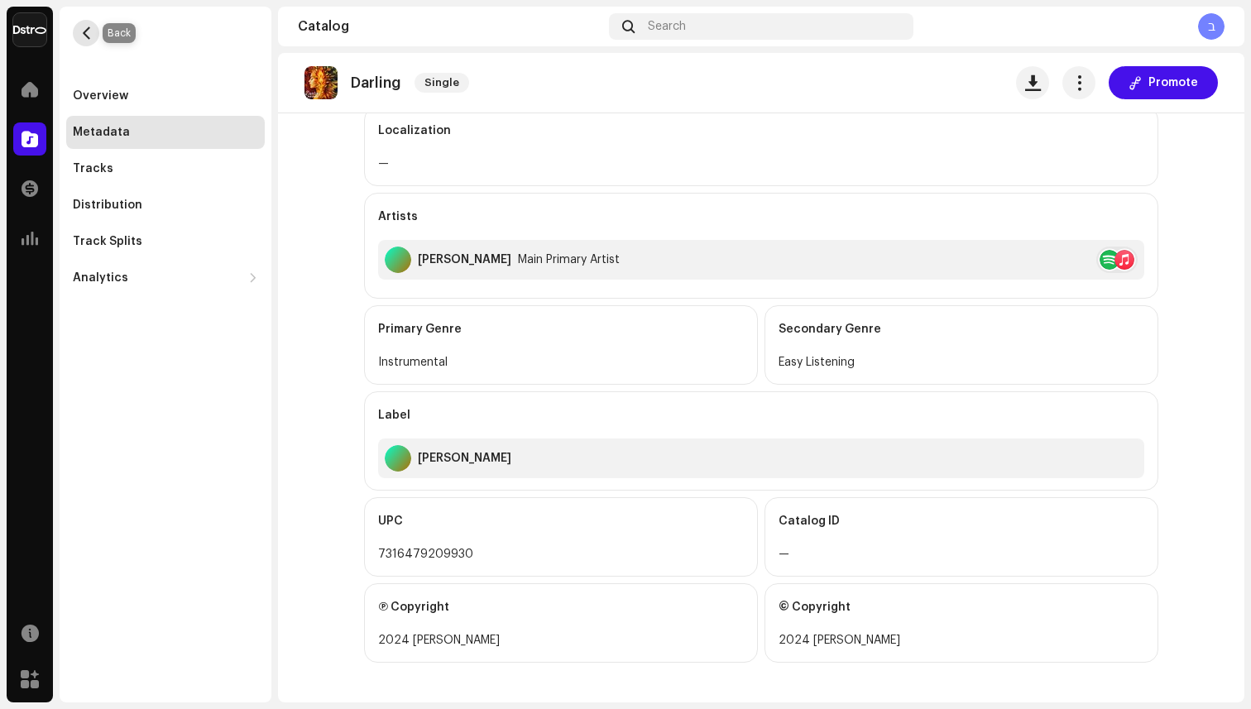
click at [87, 36] on span "button" at bounding box center [86, 32] width 12 height 13
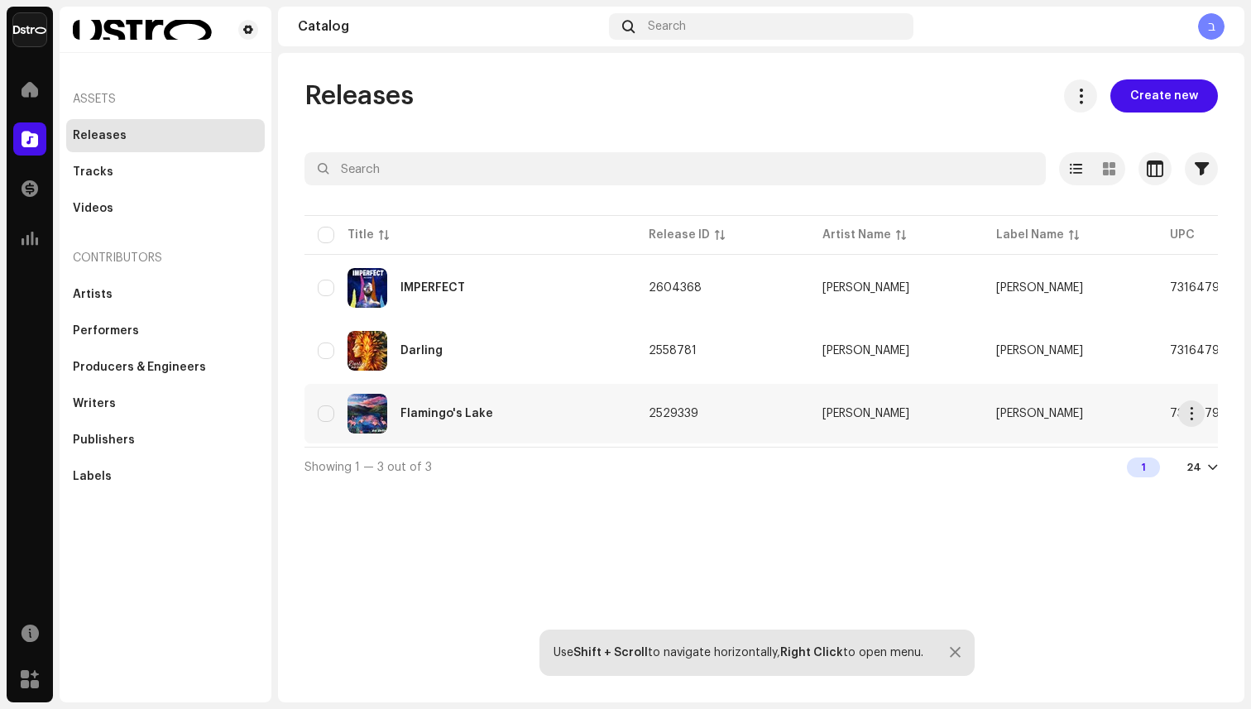
click at [481, 401] on div "Flamingo's Lake" at bounding box center [470, 414] width 304 height 40
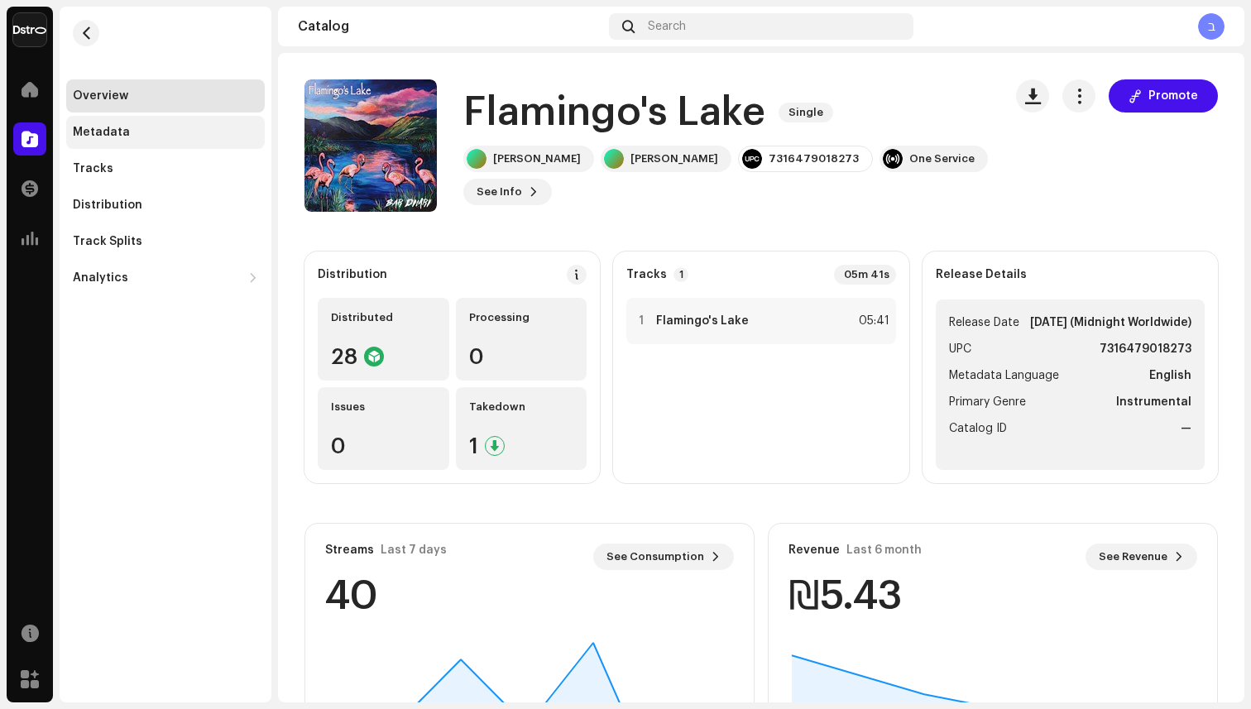
click at [92, 133] on div "Metadata" at bounding box center [101, 132] width 57 height 13
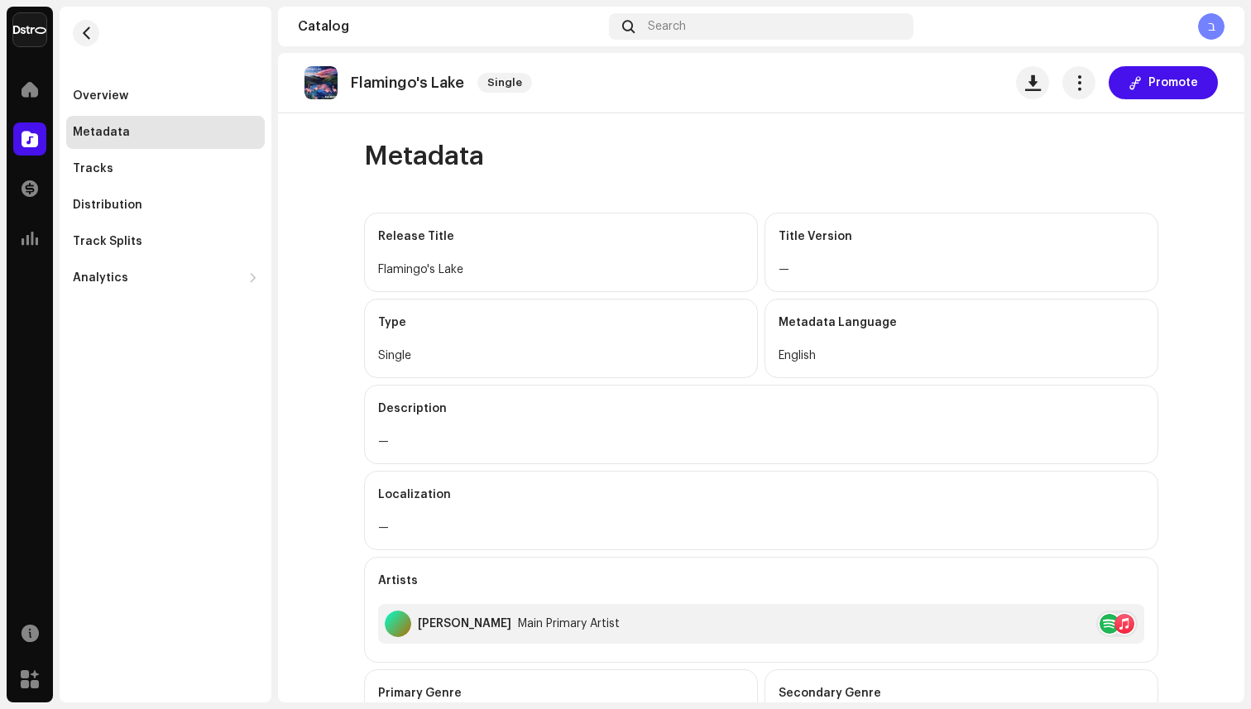
click at [32, 20] on img at bounding box center [29, 29] width 33 height 33
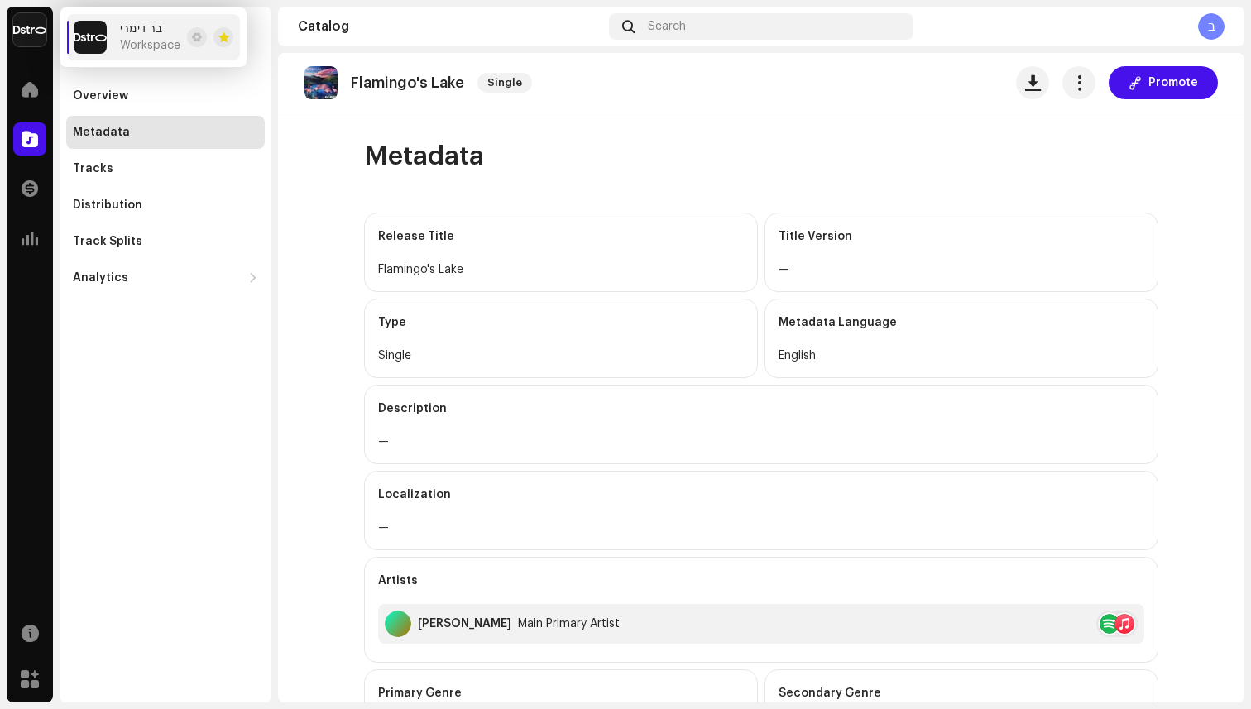
click at [36, 29] on img at bounding box center [29, 29] width 33 height 33
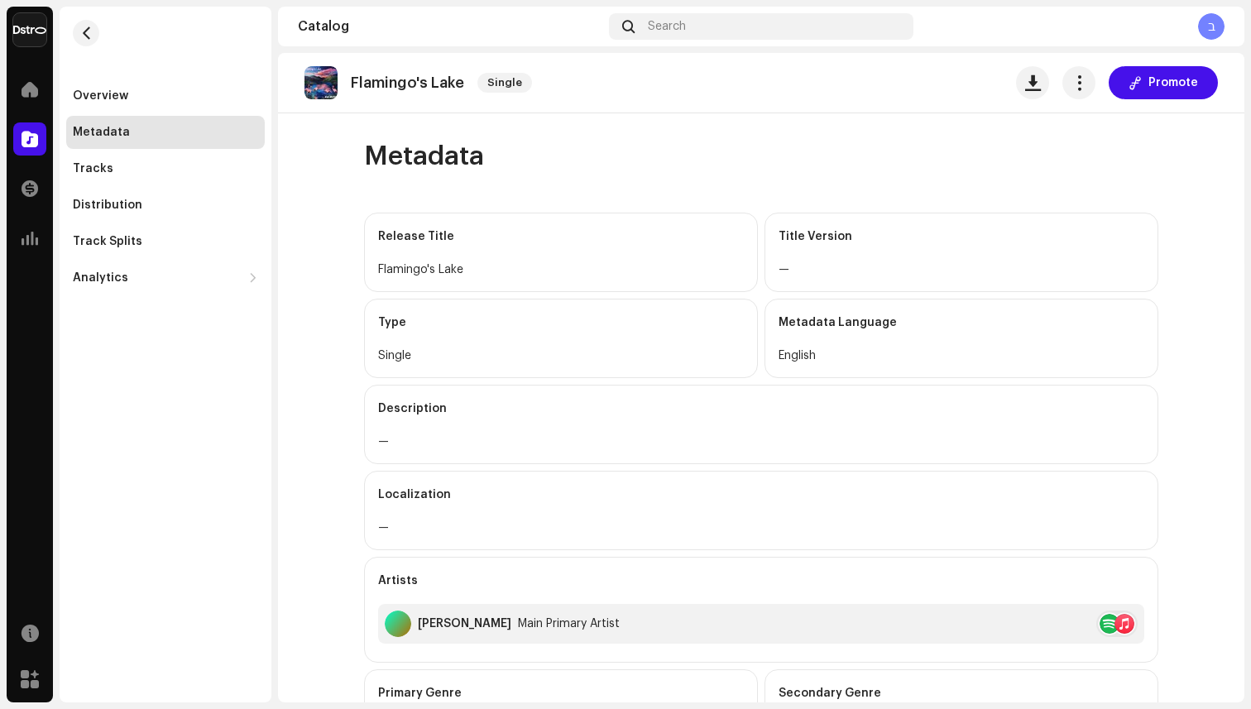
click at [36, 29] on img at bounding box center [29, 29] width 33 height 33
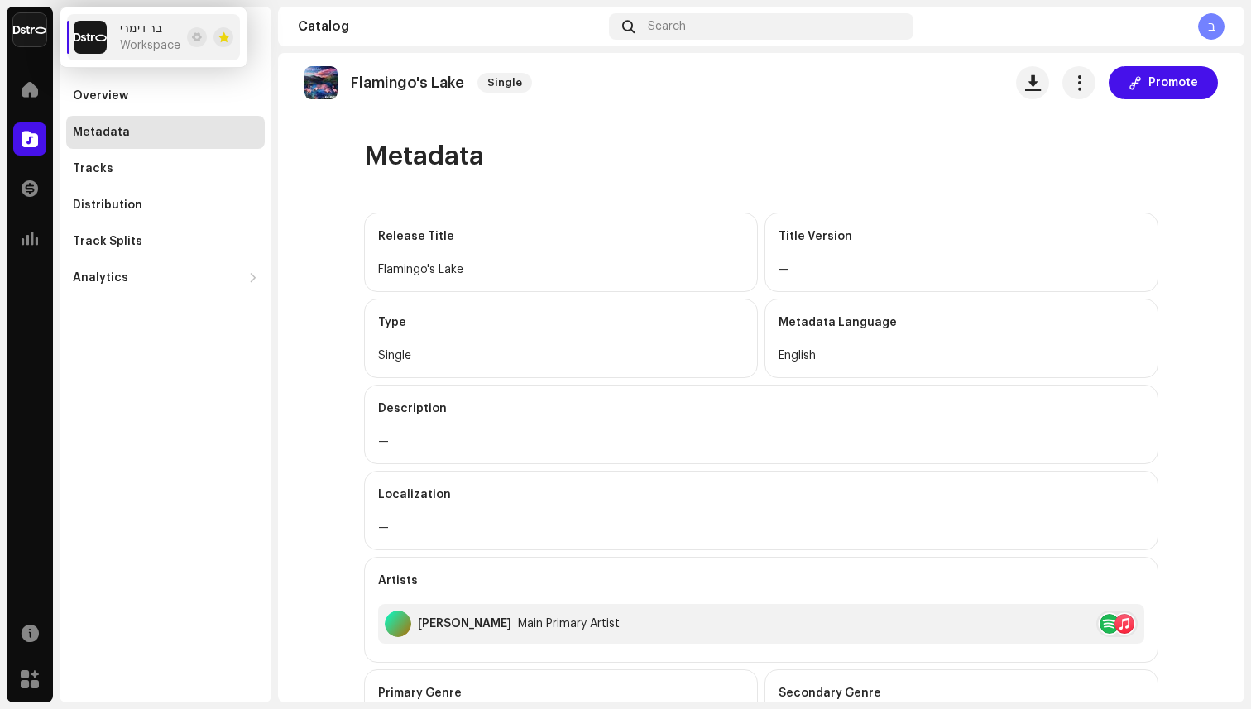
click at [137, 28] on span "בר דימרי" at bounding box center [141, 28] width 42 height 13
click at [194, 41] on span at bounding box center [197, 37] width 10 height 13
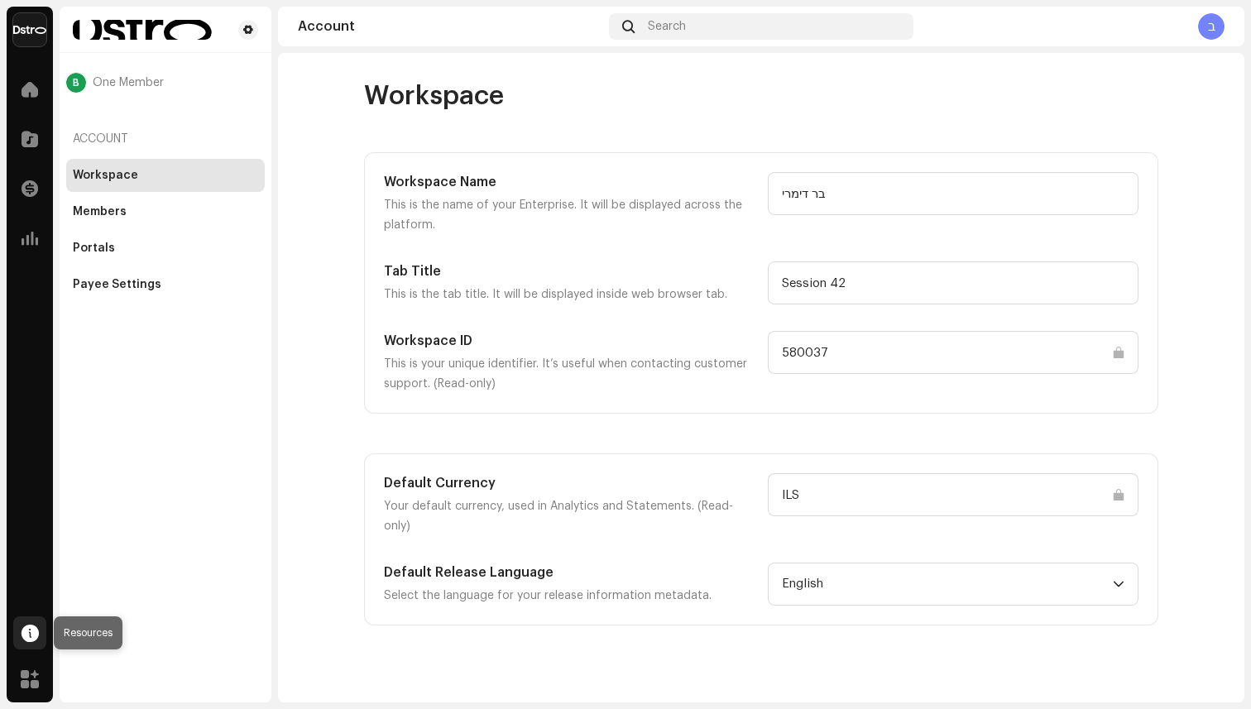
click at [30, 639] on span at bounding box center [30, 632] width 17 height 13
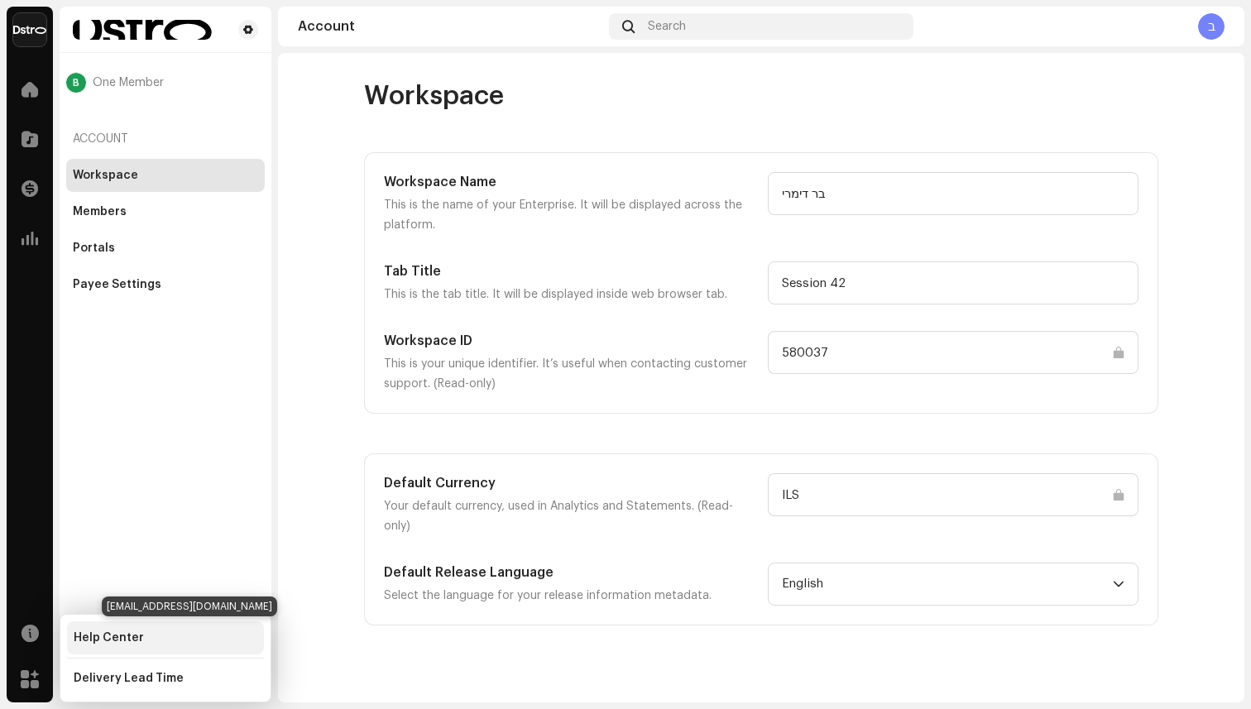
click at [125, 651] on div "Help Center" at bounding box center [165, 637] width 197 height 33
click at [128, 637] on div "Help Center" at bounding box center [109, 637] width 70 height 13
click at [109, 638] on div "Help Center" at bounding box center [109, 637] width 70 height 13
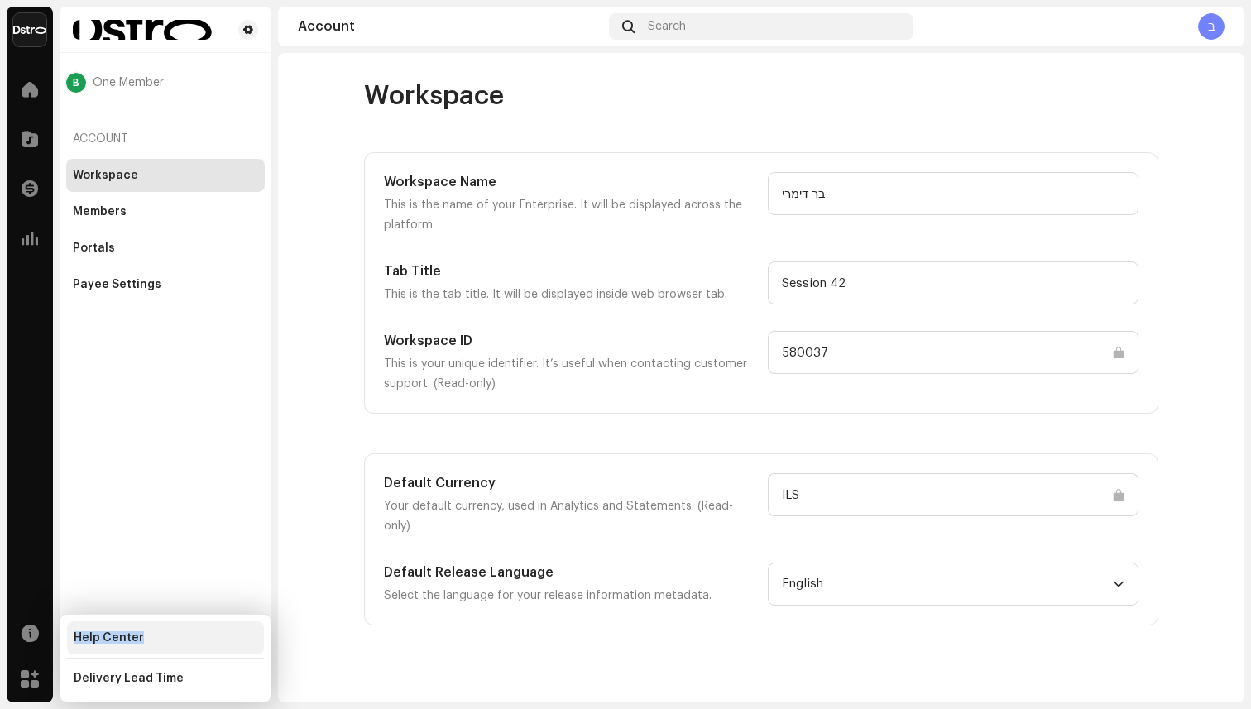
click at [109, 638] on div "Help Center" at bounding box center [109, 637] width 70 height 13
click at [165, 507] on div "B One Member Account Workspace Members Portals Payee Settings" at bounding box center [166, 355] width 212 height 696
click at [38, 81] on div at bounding box center [29, 89] width 33 height 33
